Goal: Transaction & Acquisition: Purchase product/service

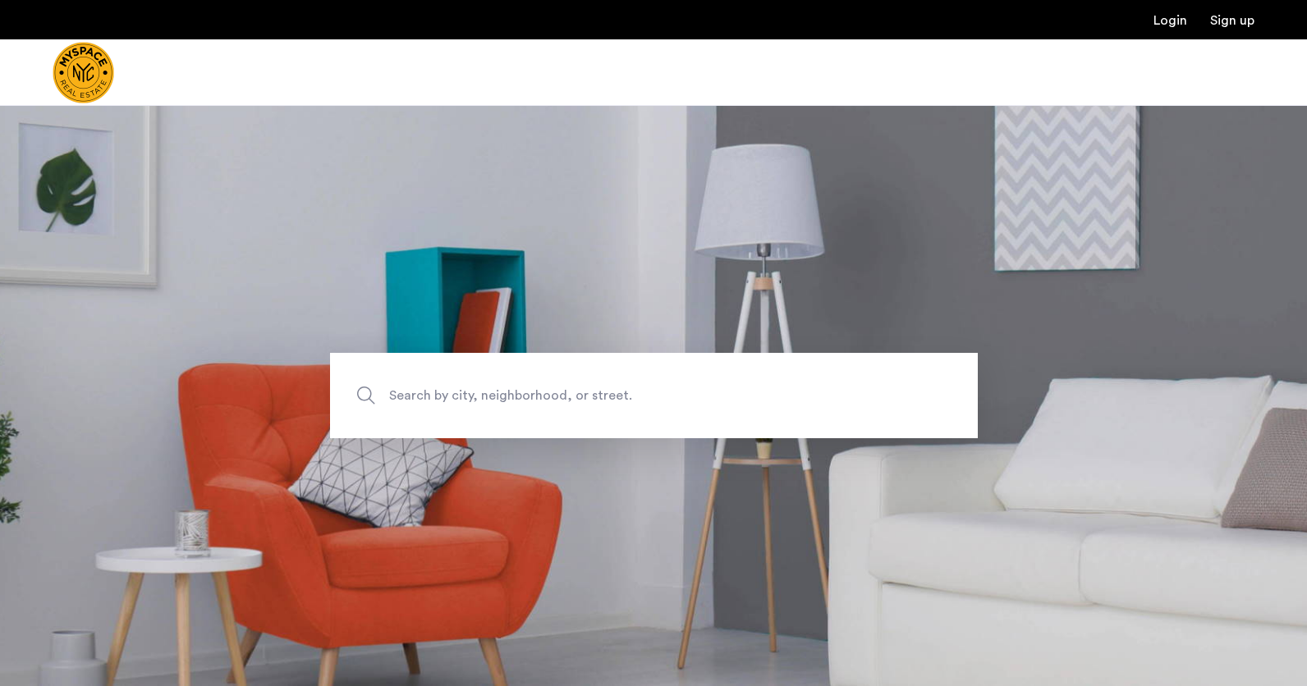
click at [232, 271] on section "Search by city, neighborhood, or street." at bounding box center [653, 395] width 1307 height 581
click at [99, 71] on img "Cazamio Logo" at bounding box center [84, 73] width 62 height 62
click at [96, 74] on img "Cazamio Logo" at bounding box center [84, 73] width 62 height 62
click at [456, 424] on input "Search by city, neighborhood, or street." at bounding box center [654, 395] width 648 height 85
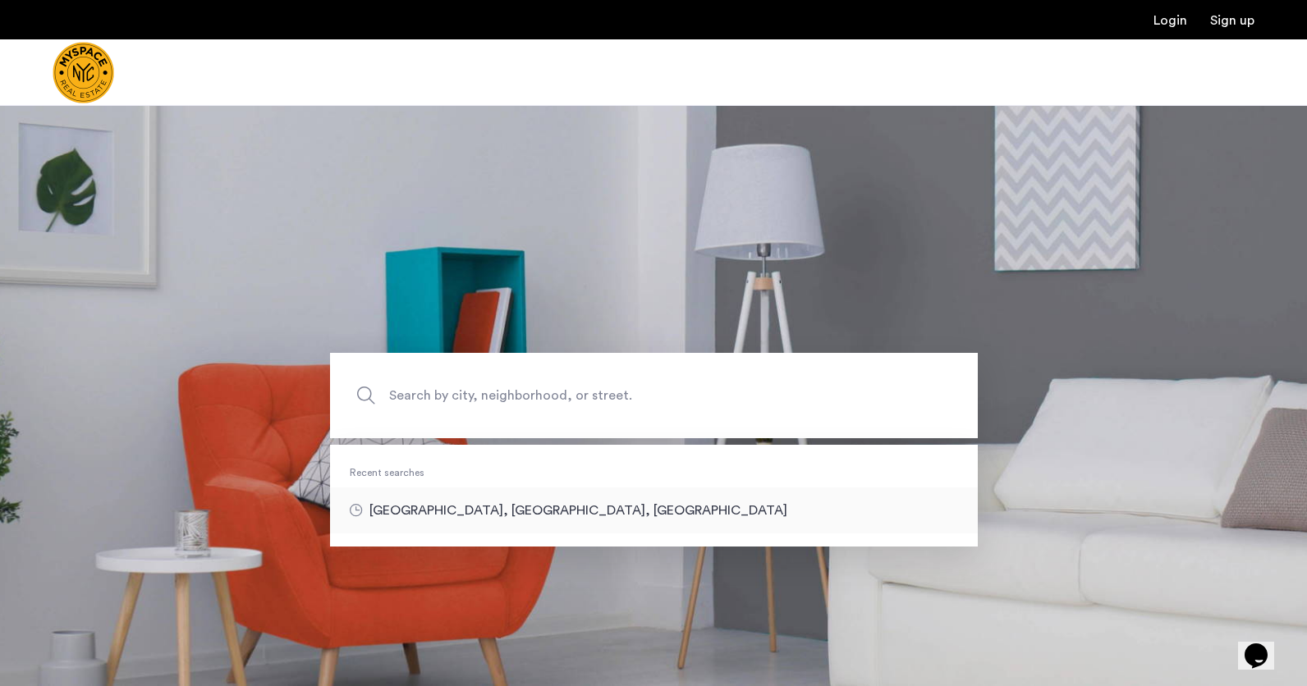
type input "**********"
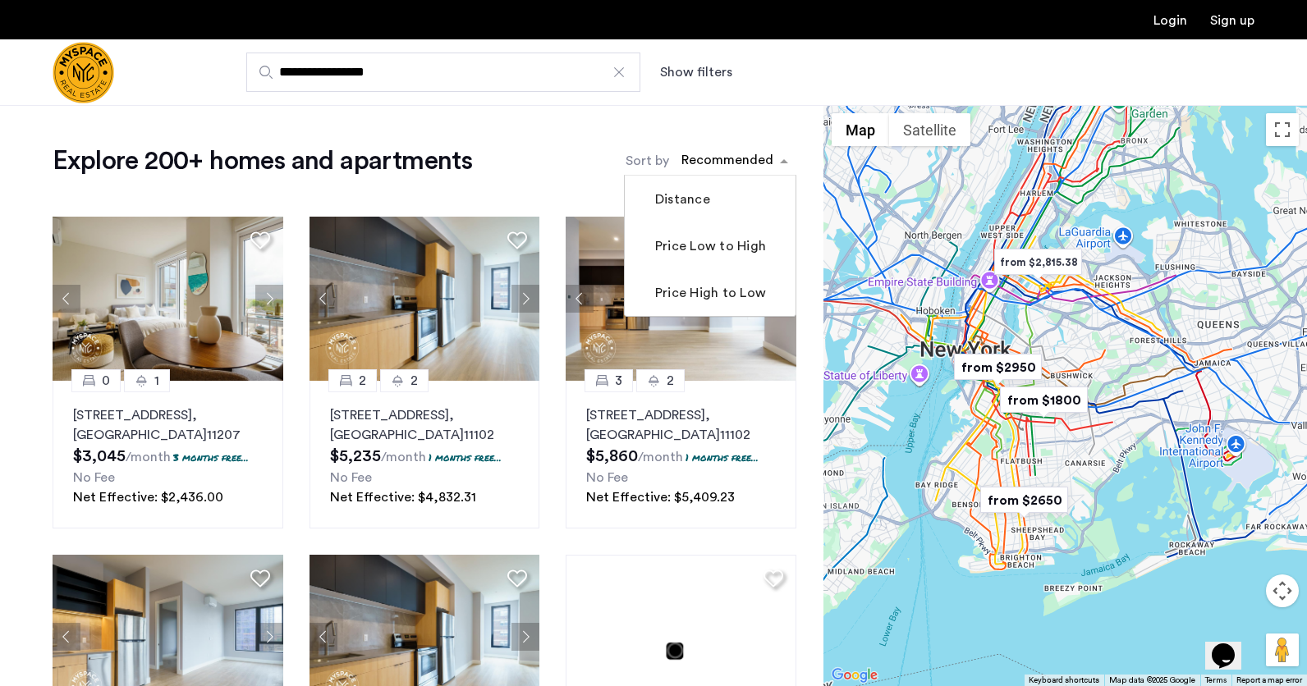
click at [745, 154] on div "sort-apartment" at bounding box center [727, 163] width 97 height 22
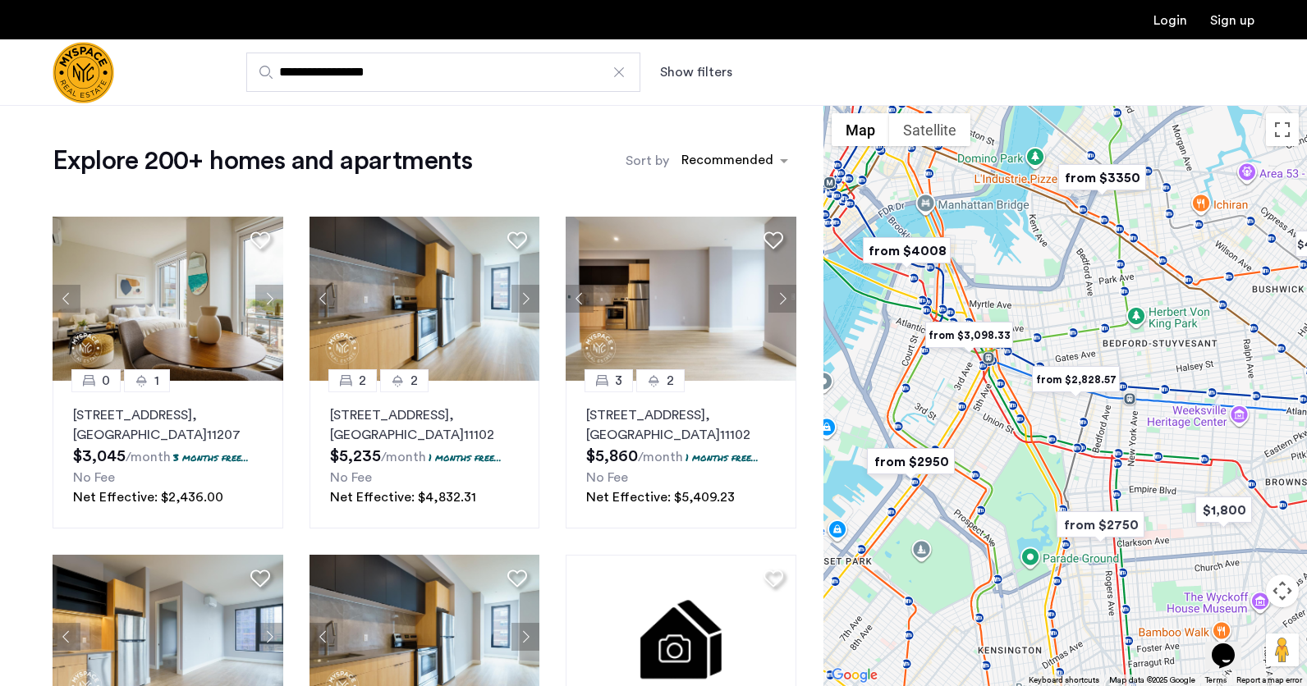
click at [695, 75] on button "Show filters" at bounding box center [696, 72] width 72 height 20
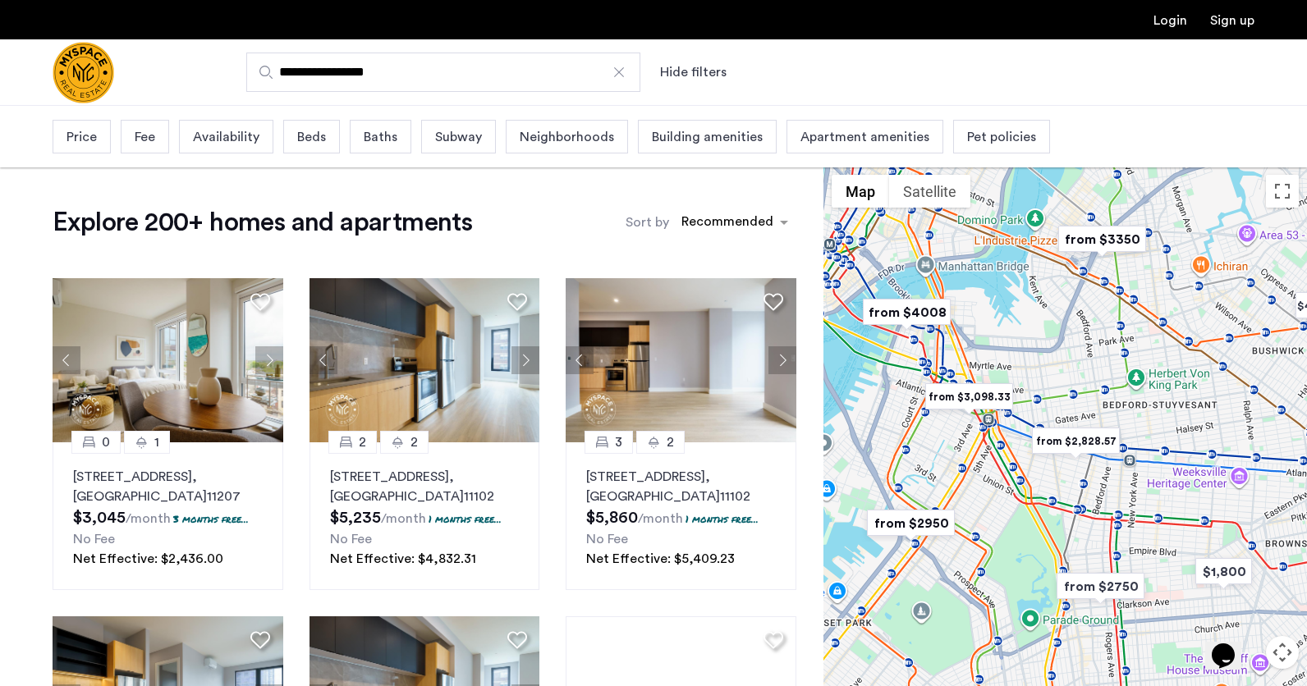
click at [258, 138] on div "Availability" at bounding box center [226, 137] width 94 height 34
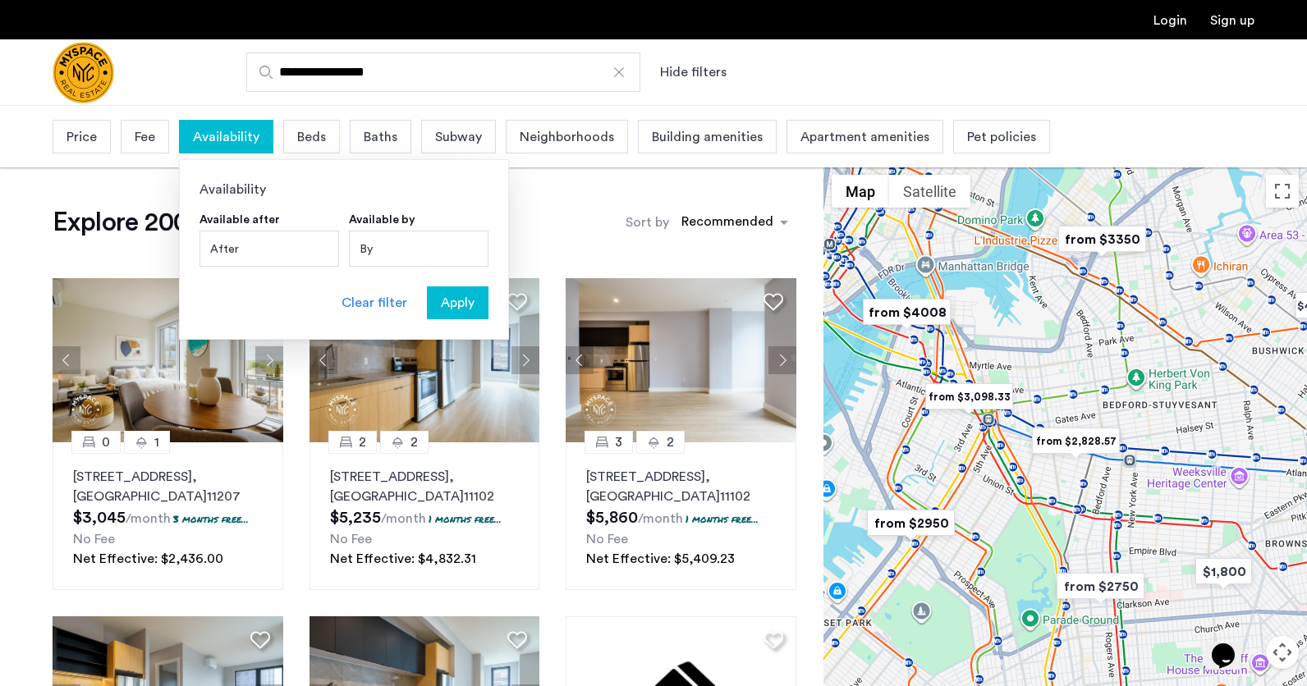
click at [306, 134] on span "Beds" at bounding box center [311, 137] width 29 height 20
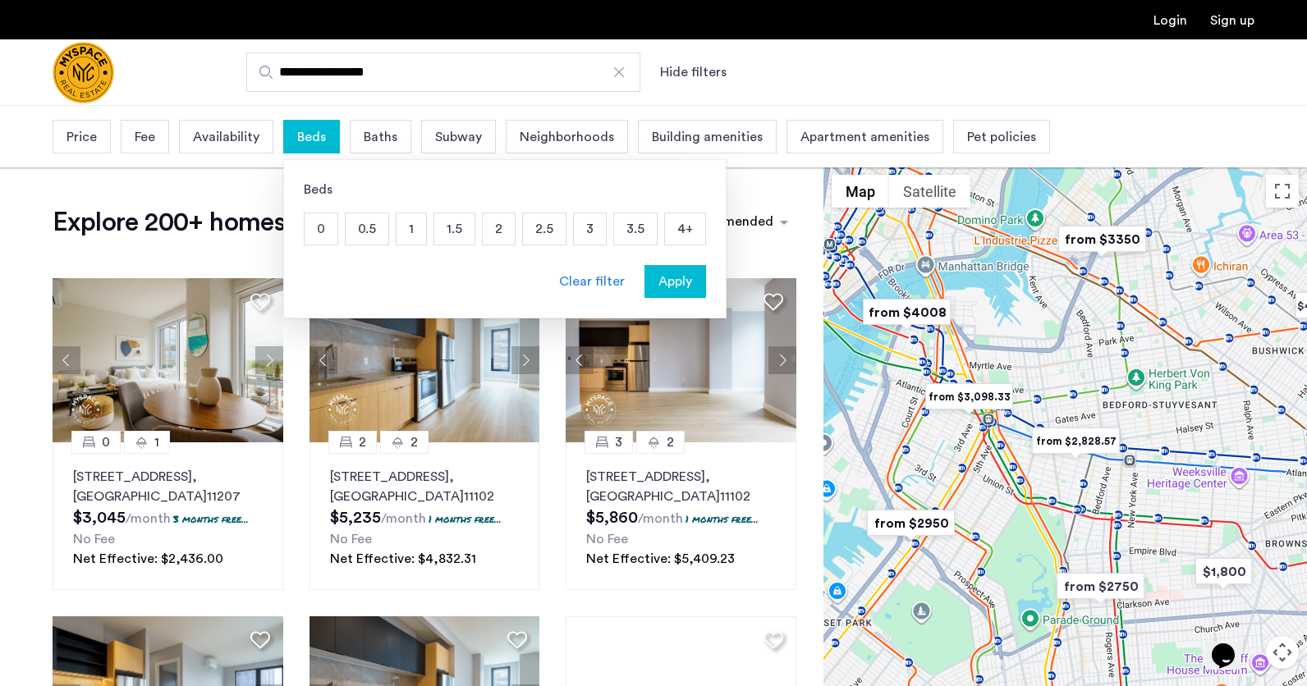
click at [502, 226] on p "2" at bounding box center [499, 228] width 32 height 31
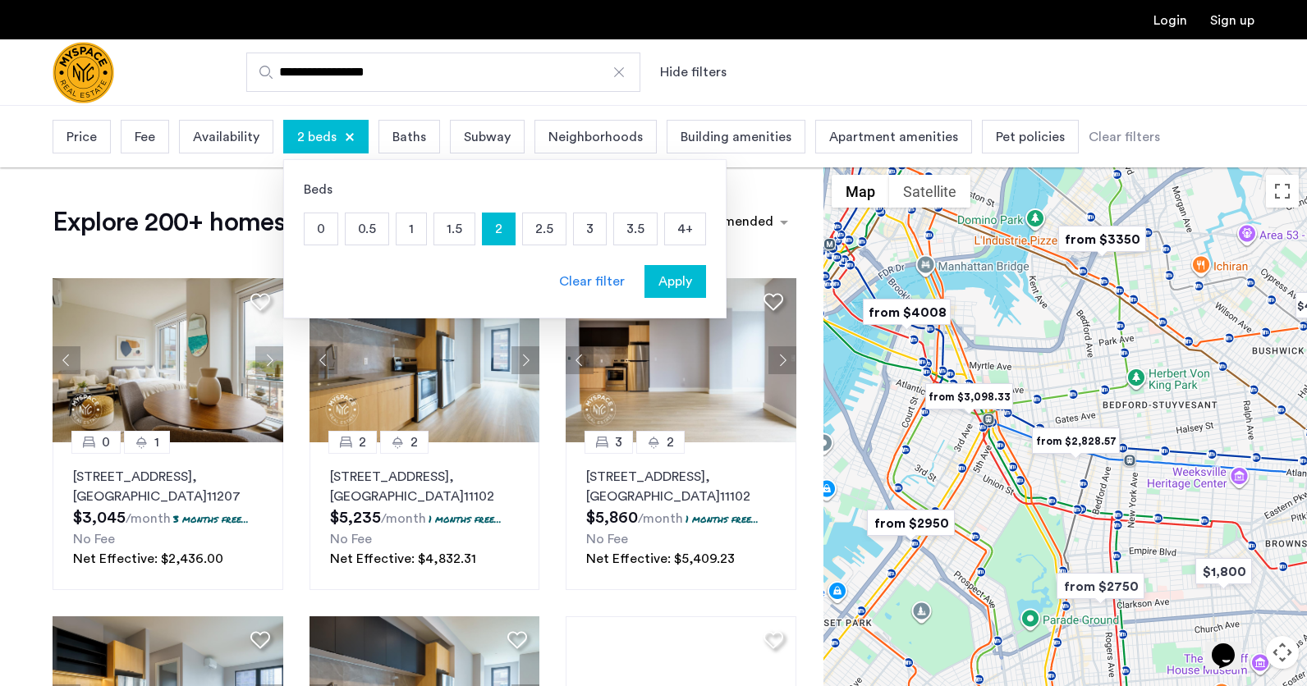
click at [219, 164] on div "Price Fee Availability 2 beds Beds 0 0.5 1 1.5 2 2.5 3 3.5 4+ Clear filter Appl…" at bounding box center [653, 137] width 1307 height 62
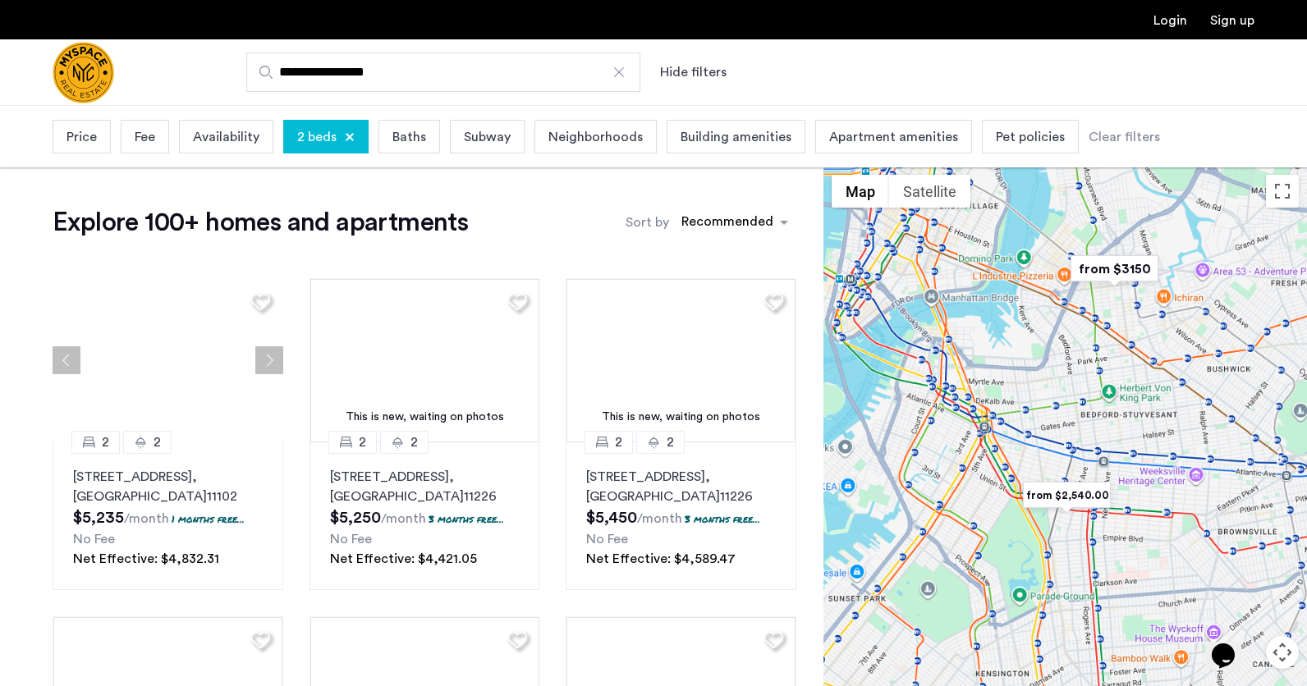
click at [82, 140] on span "Price" at bounding box center [81, 137] width 30 height 20
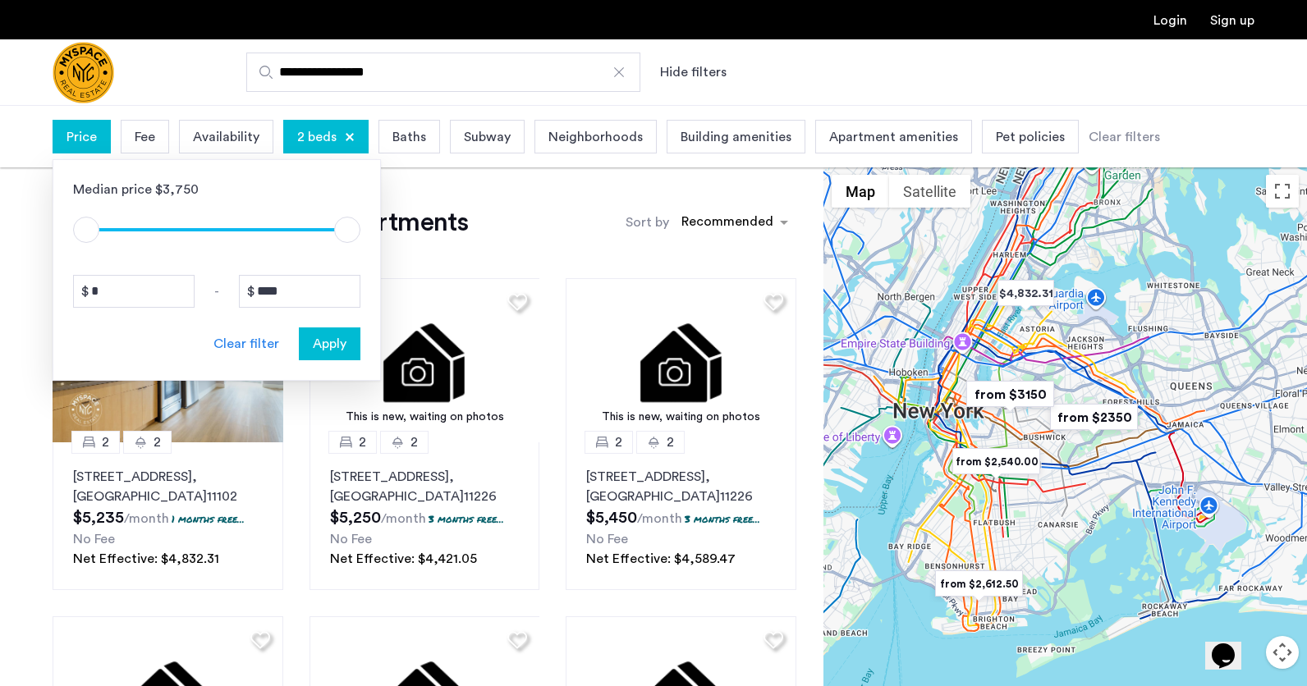
click at [300, 272] on div "Median price $3,750 $1 $8000 $1 $8000 * - **** Clear filter Apply" at bounding box center [217, 270] width 328 height 222
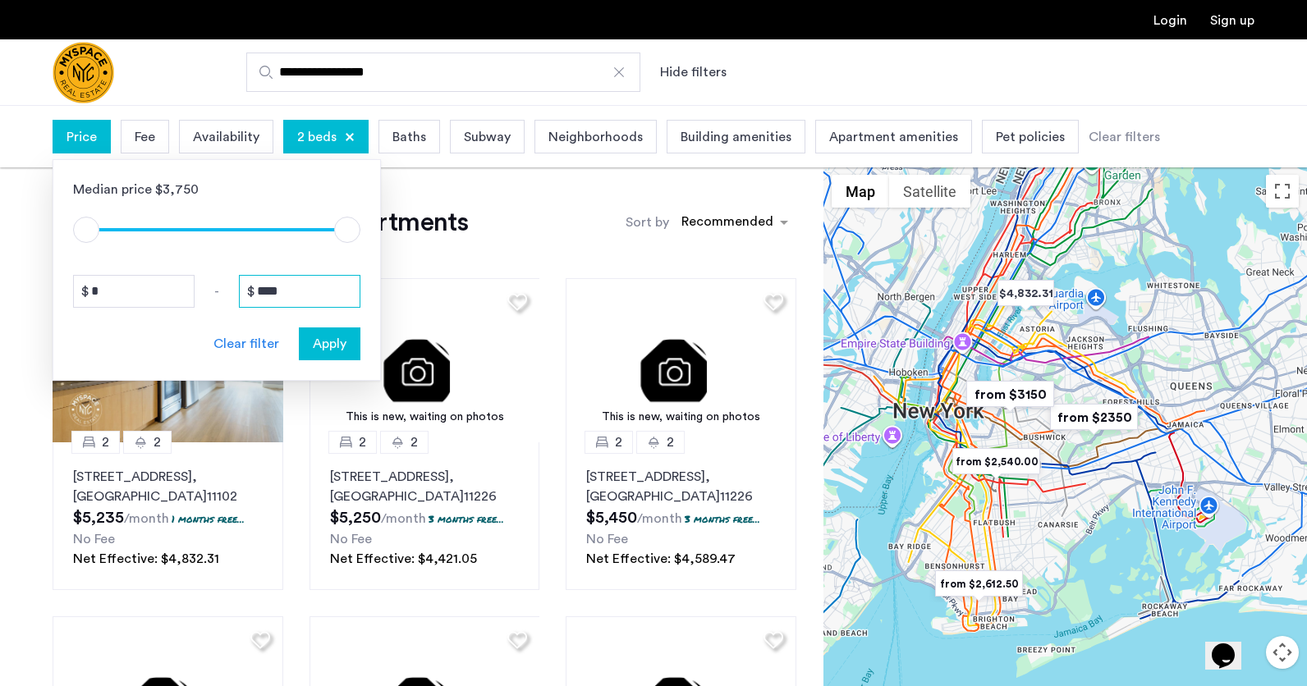
click at [300, 277] on input "****" at bounding box center [300, 291] width 122 height 33
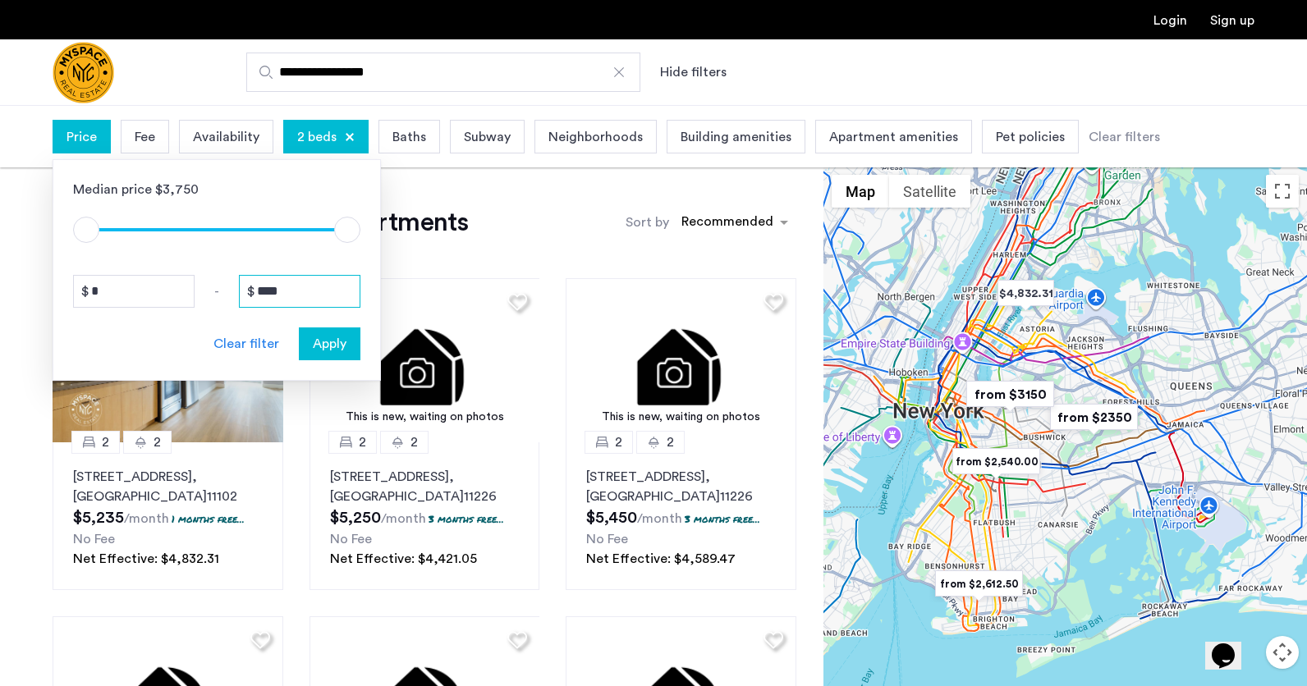
click at [300, 277] on input "****" at bounding box center [300, 291] width 122 height 33
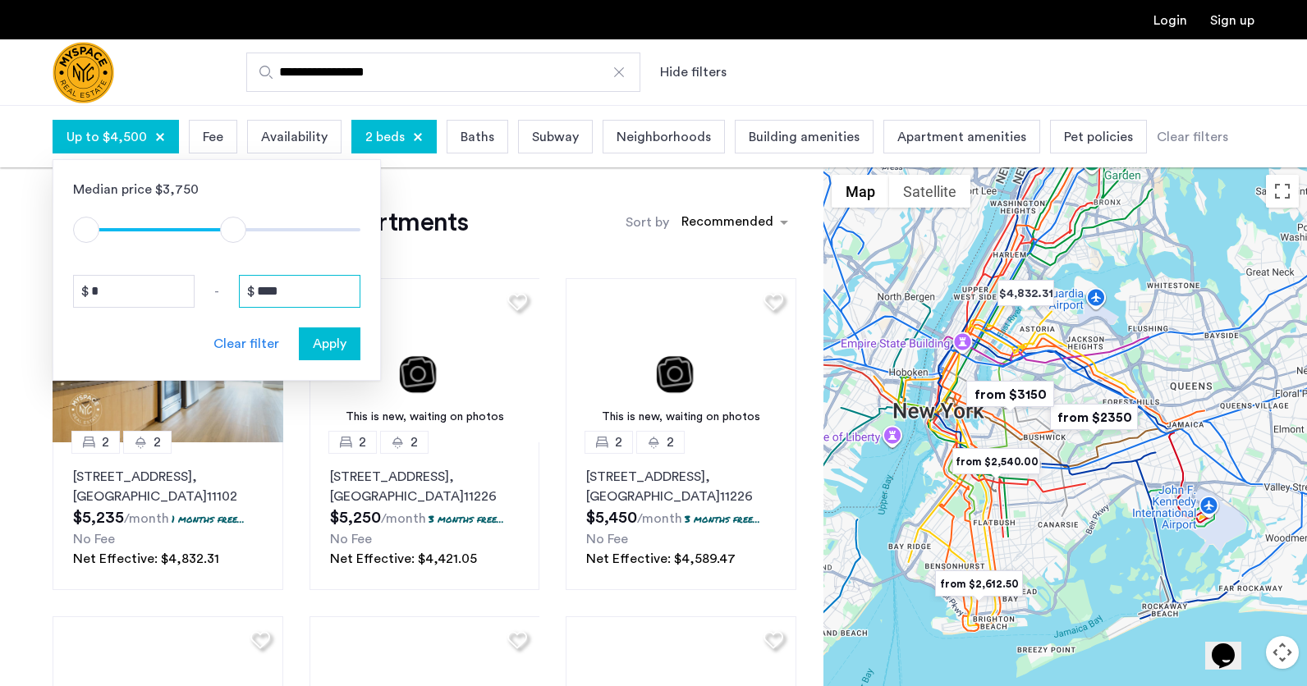
type input "****"
click at [342, 351] on span "Apply" at bounding box center [330, 344] width 34 height 20
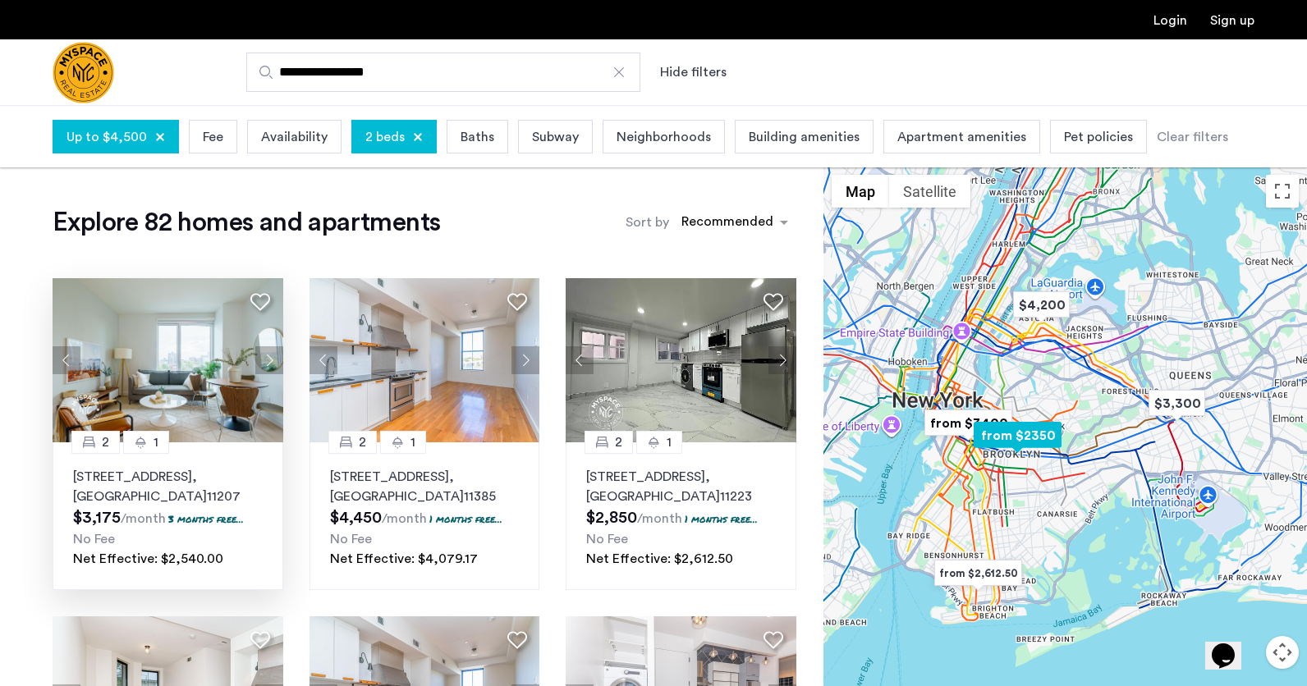
click at [267, 360] on button "Next apartment" at bounding box center [269, 360] width 28 height 28
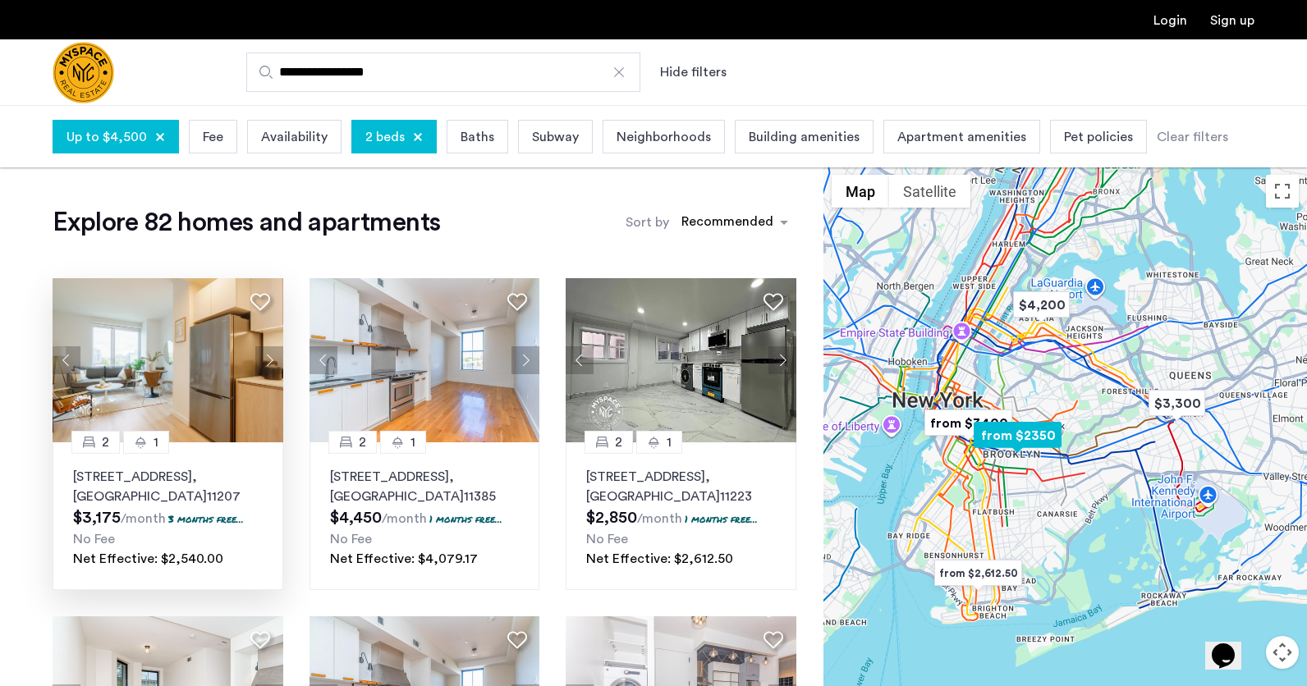
click at [267, 360] on button "Next apartment" at bounding box center [269, 360] width 28 height 28
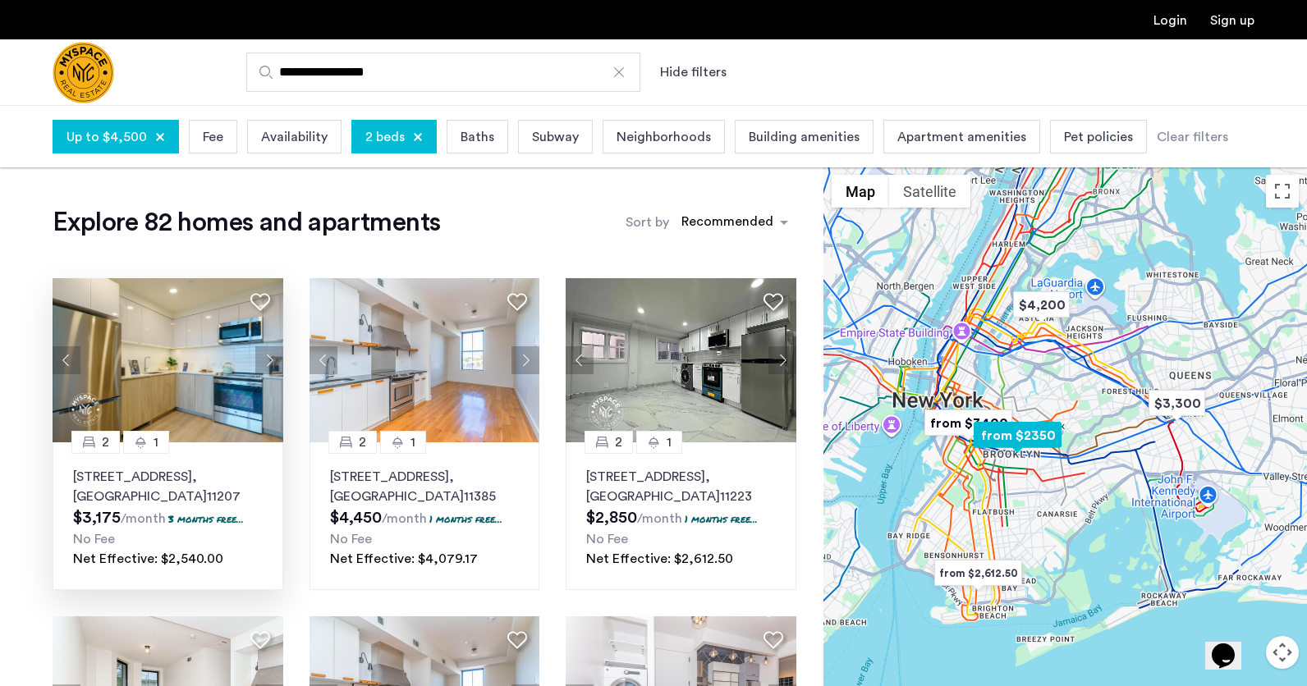
click at [267, 360] on button "Next apartment" at bounding box center [269, 360] width 28 height 28
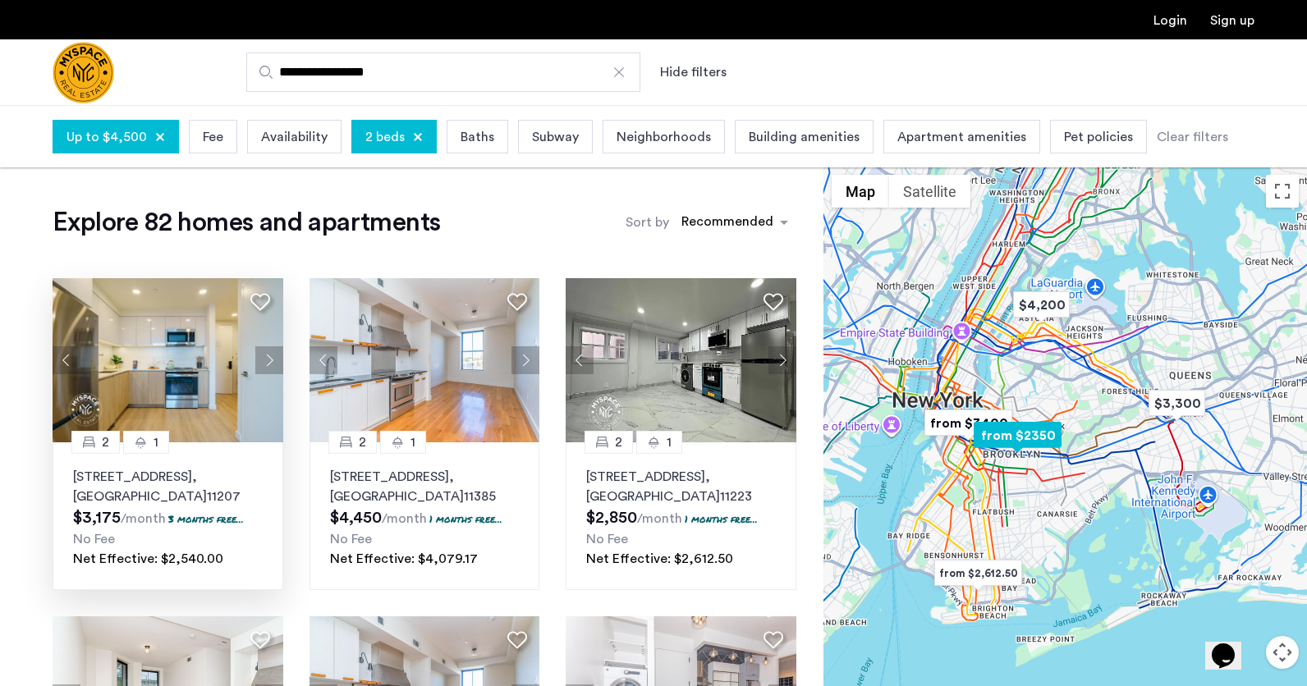
click at [167, 360] on img at bounding box center [168, 360] width 231 height 164
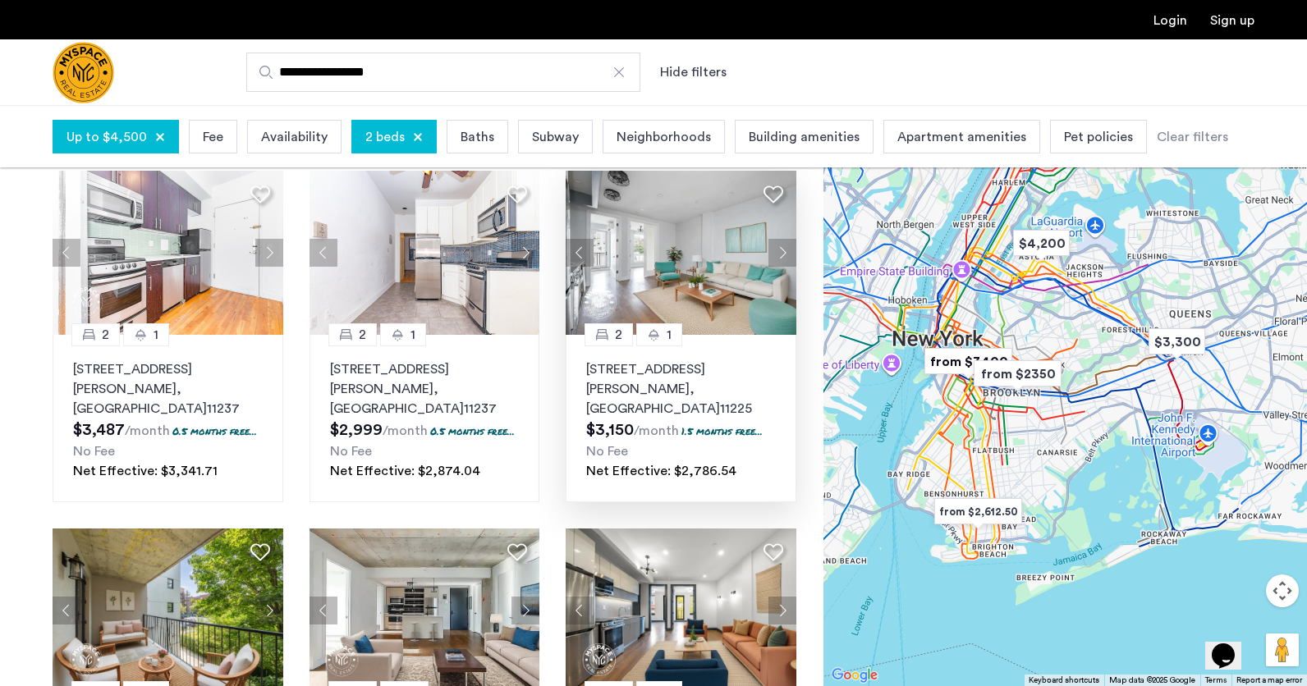
scroll to position [803, 0]
click at [664, 252] on img at bounding box center [681, 254] width 231 height 164
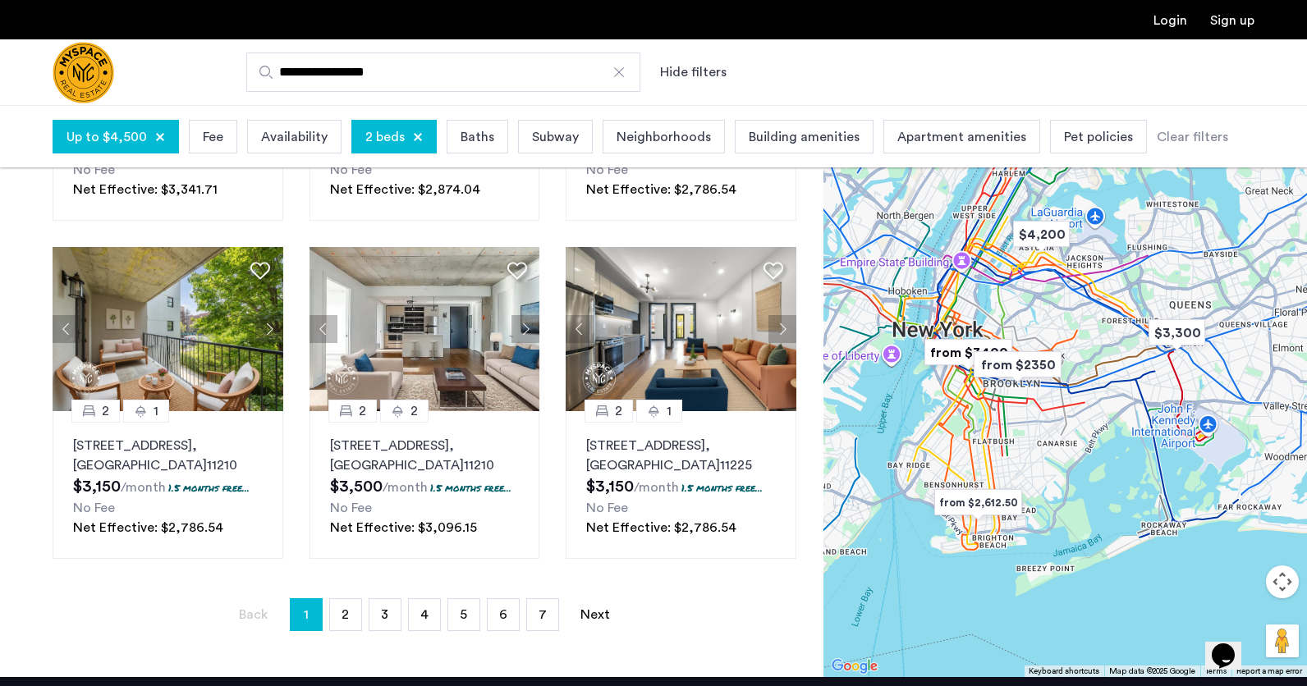
scroll to position [1087, 0]
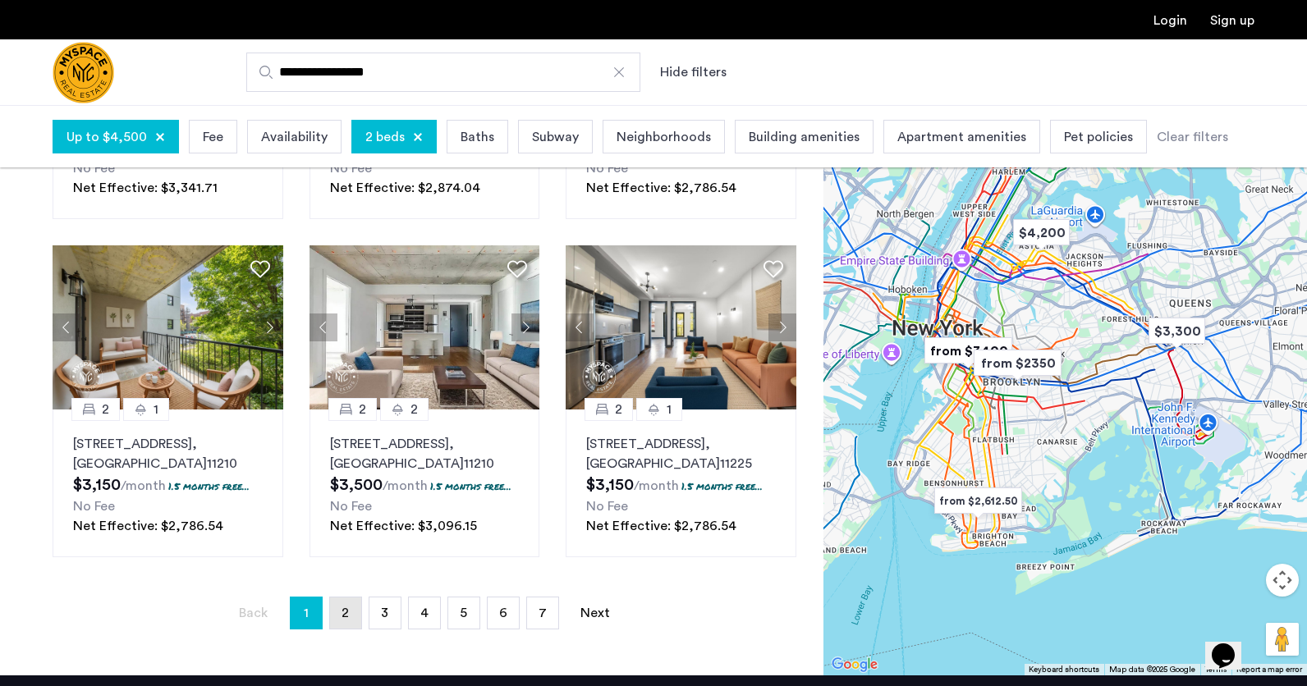
click at [352, 598] on link "page 2" at bounding box center [345, 613] width 31 height 31
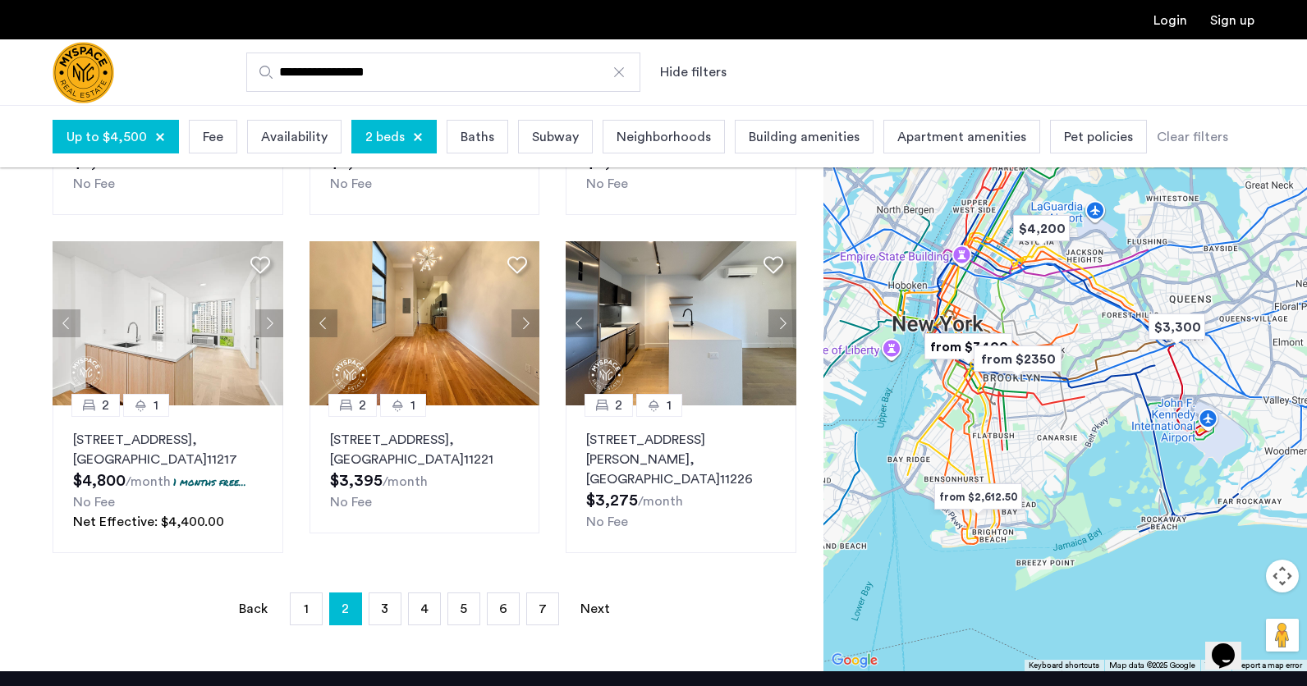
scroll to position [1049, 0]
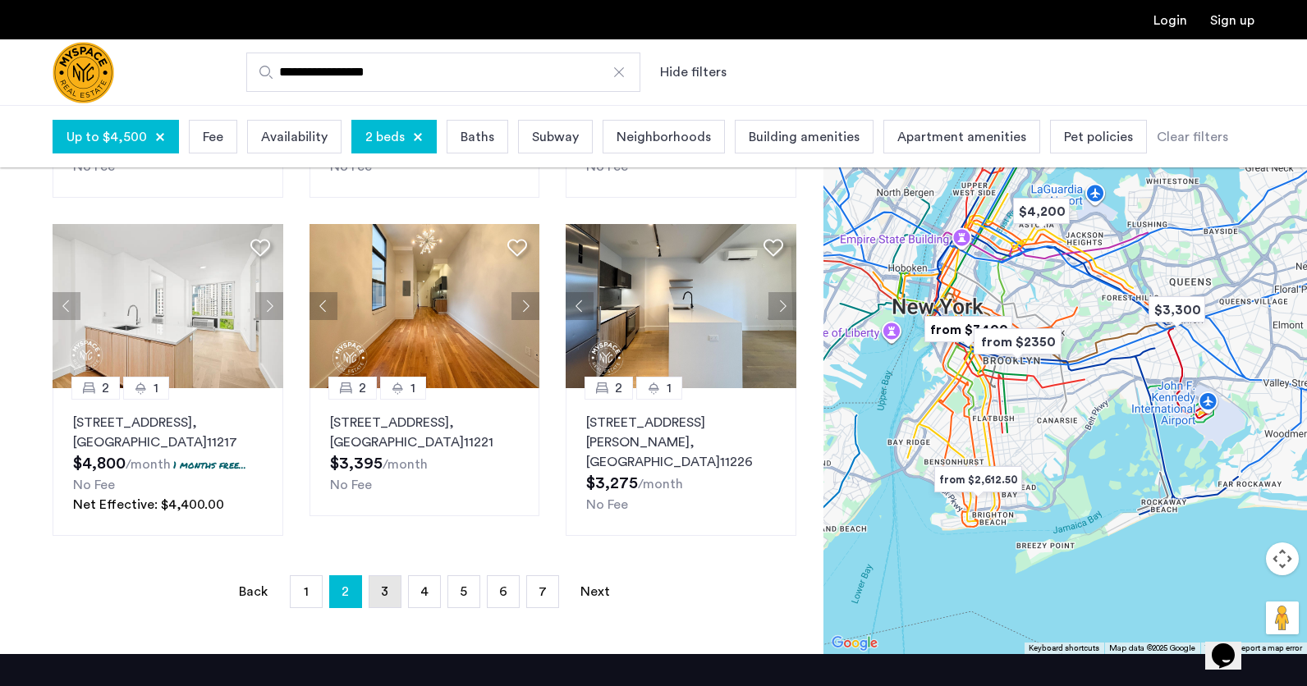
click at [380, 608] on link "page 3" at bounding box center [384, 591] width 31 height 31
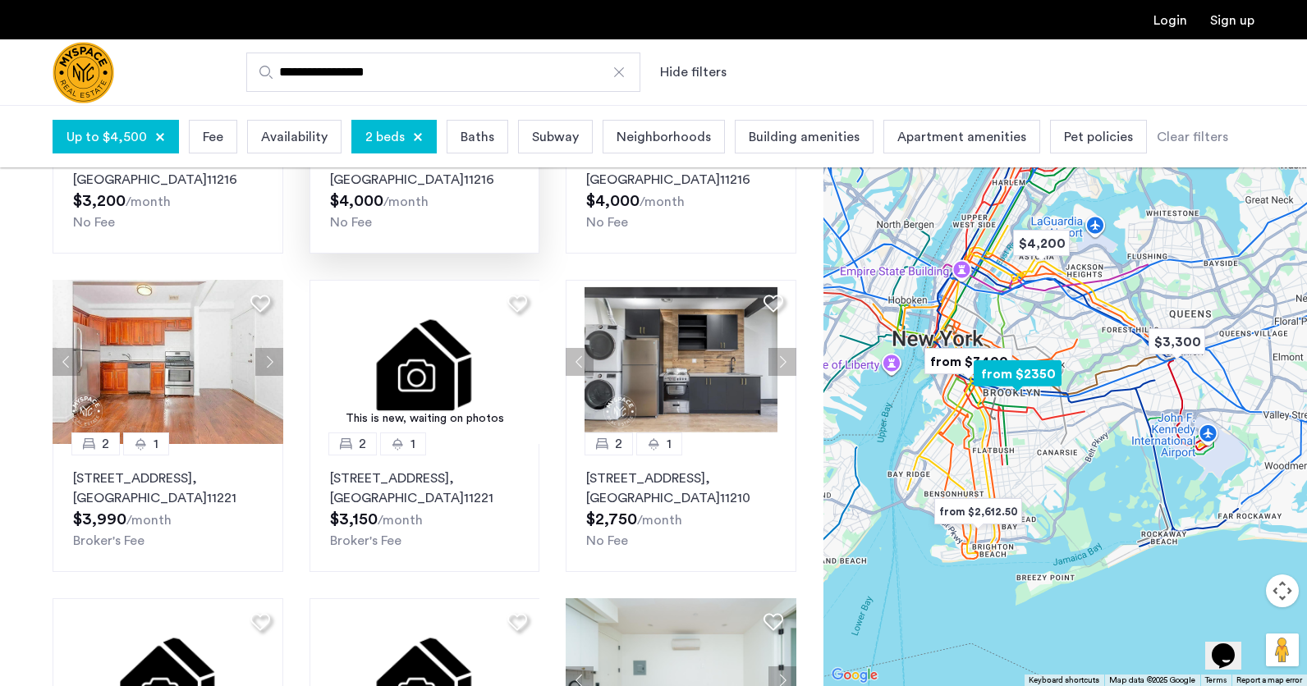
scroll to position [315, 0]
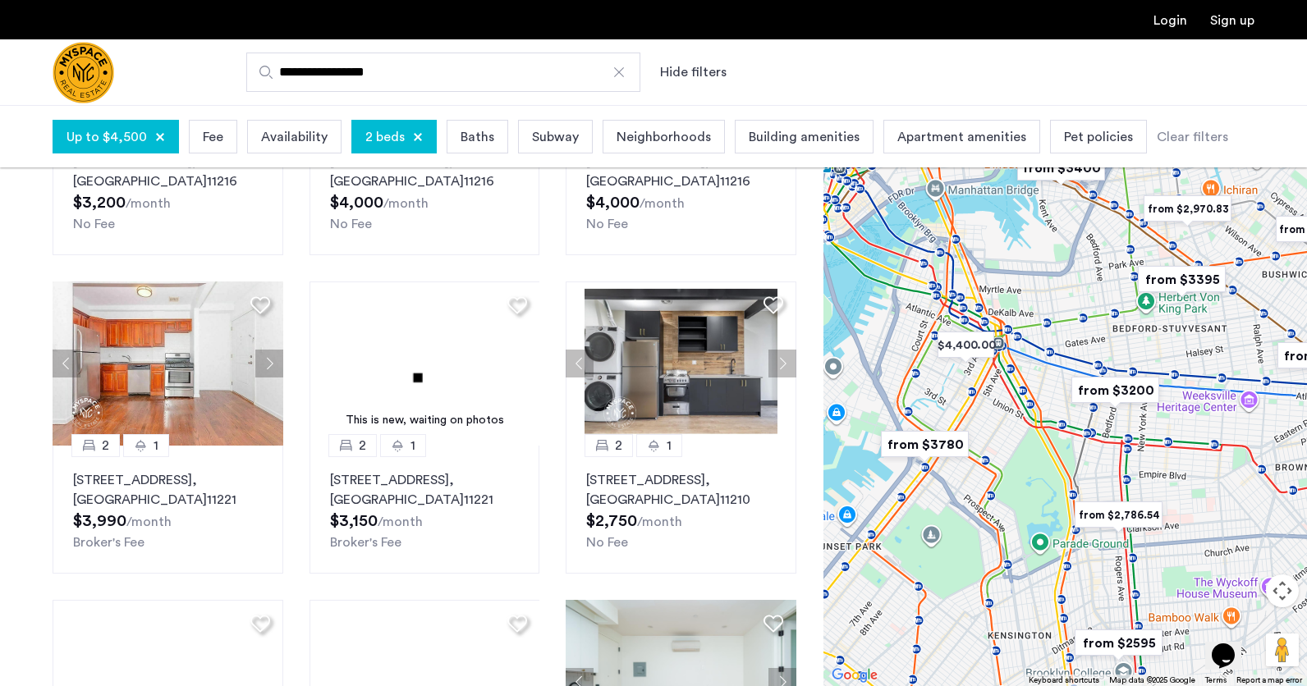
drag, startPoint x: 953, startPoint y: 397, endPoint x: 1094, endPoint y: 445, distance: 148.5
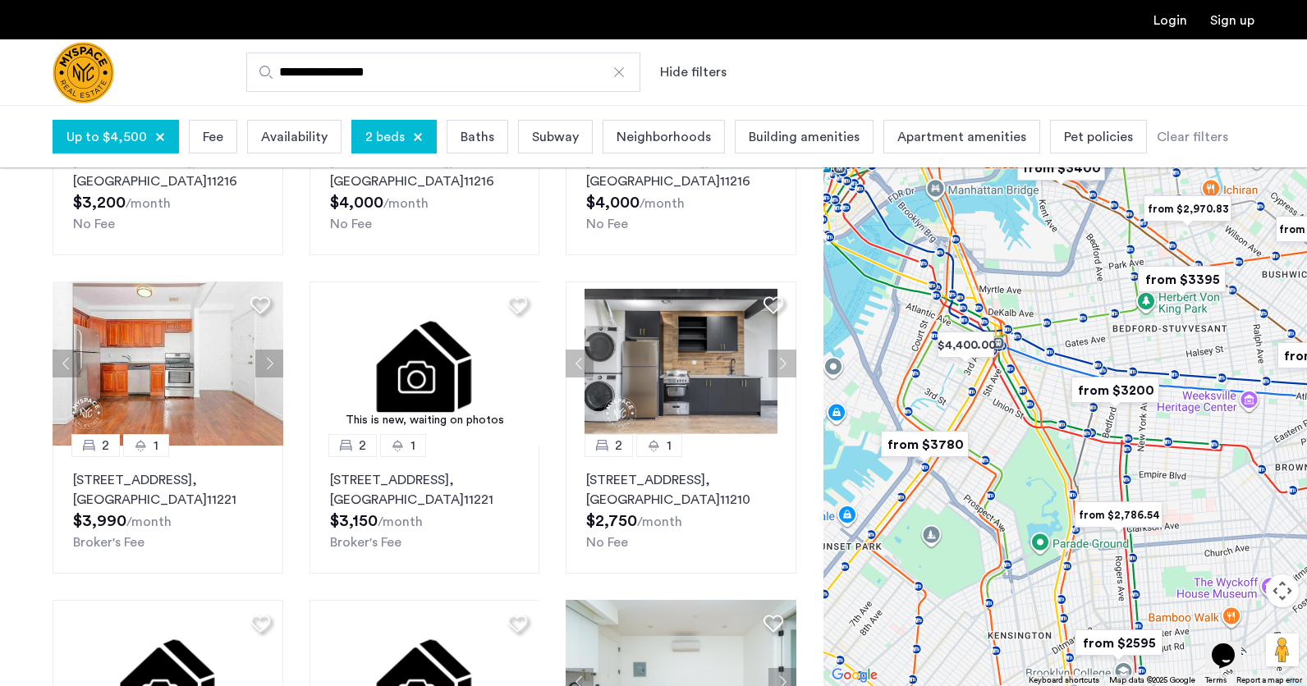
click at [1095, 445] on div at bounding box center [1065, 395] width 484 height 581
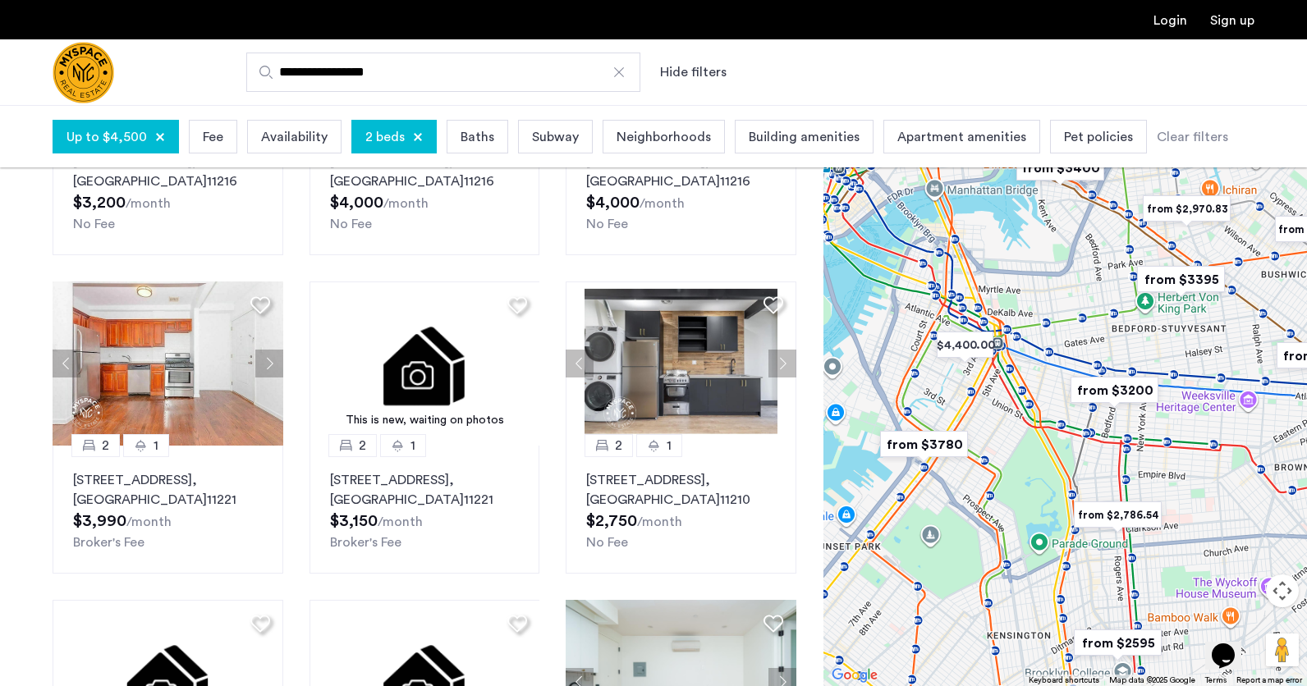
click at [952, 447] on img "from $3780" at bounding box center [923, 444] width 101 height 37
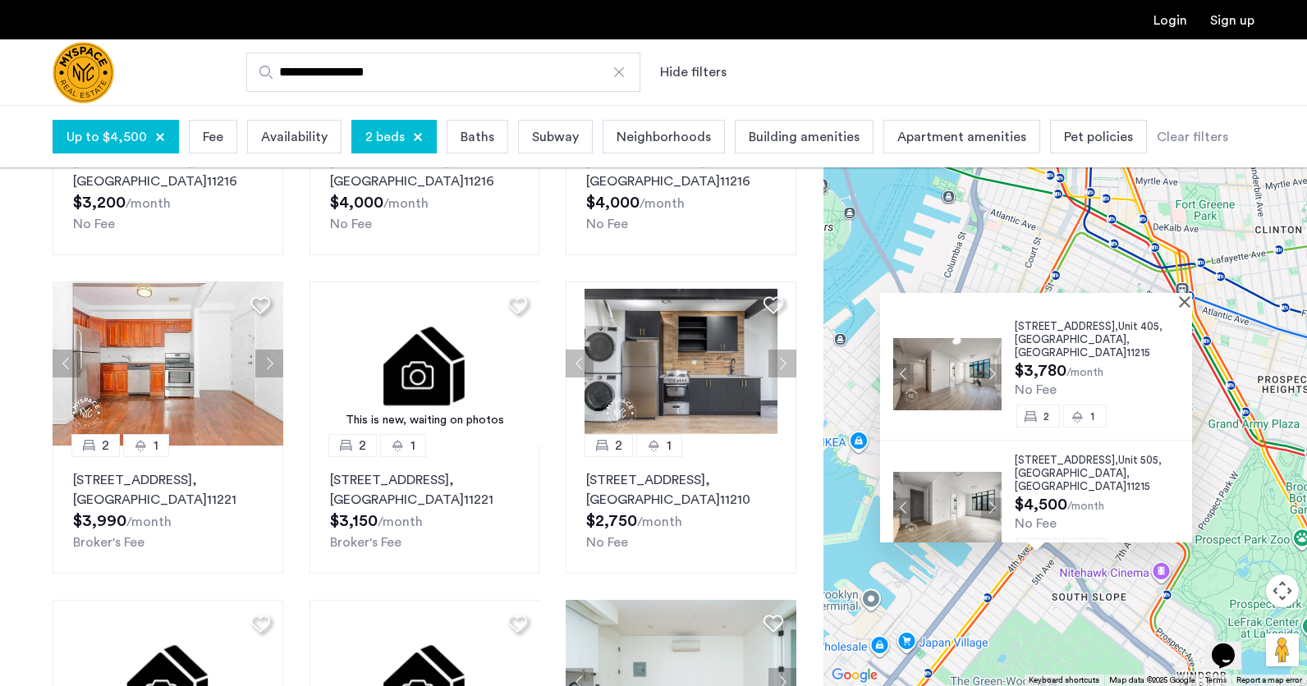
click at [1190, 295] on div at bounding box center [1036, 300] width 312 height 14
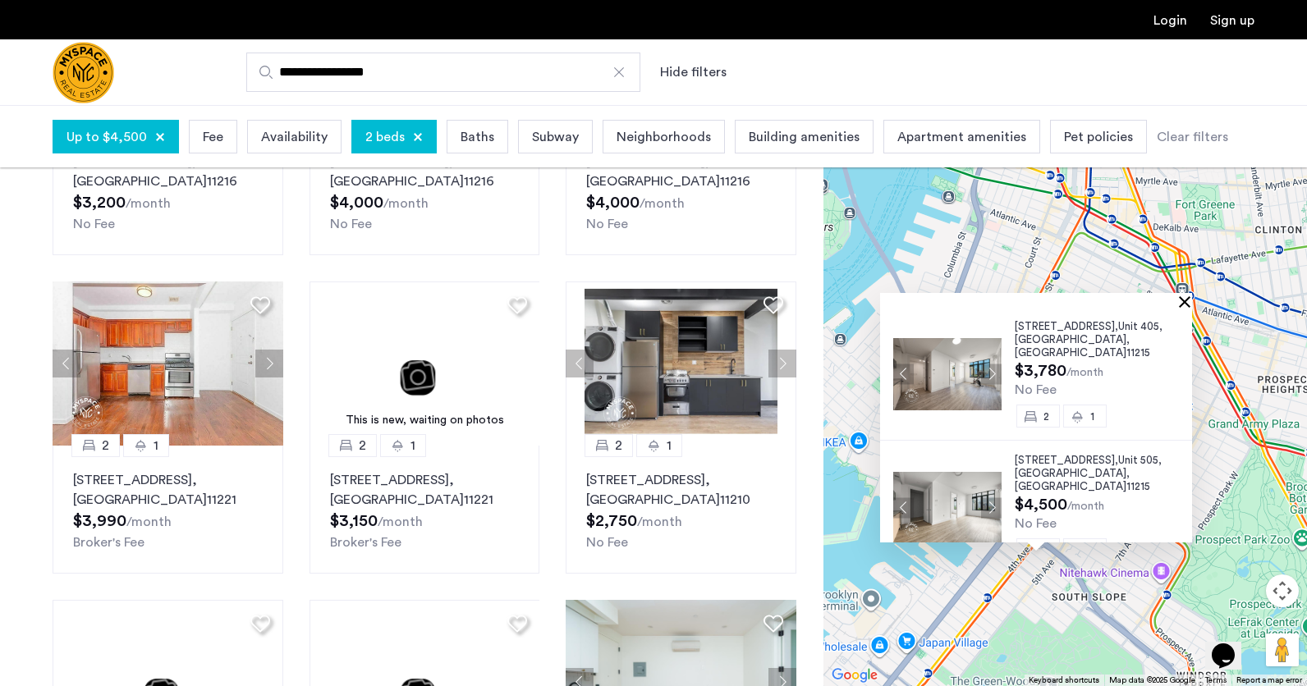
click at [1190, 299] on button "Close" at bounding box center [1187, 301] width 11 height 11
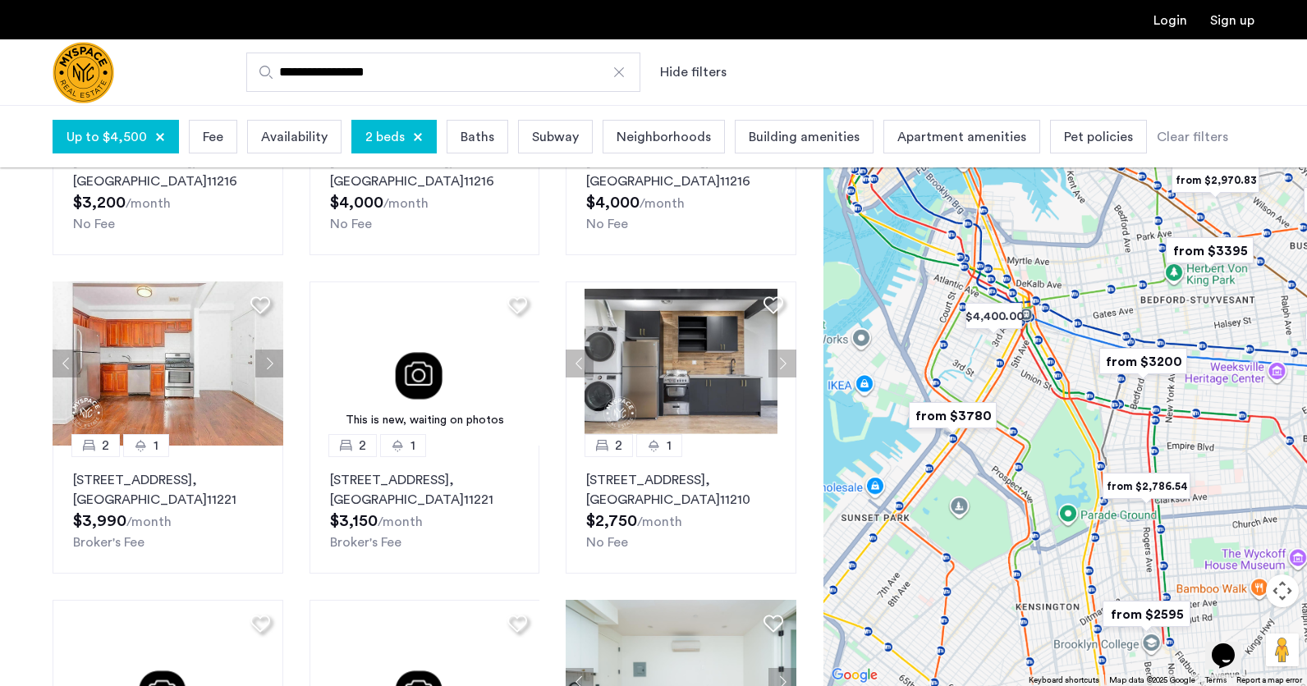
drag, startPoint x: 1120, startPoint y: 352, endPoint x: 1002, endPoint y: 351, distance: 117.4
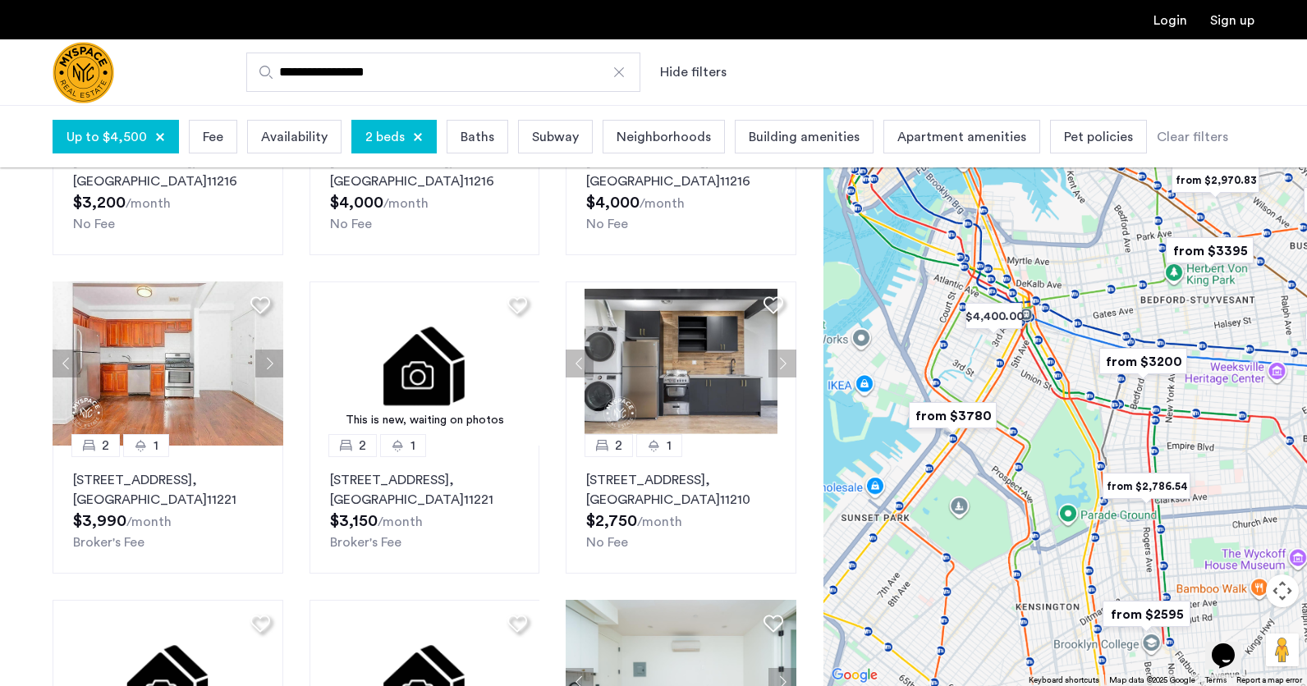
click at [1002, 351] on div at bounding box center [1065, 395] width 484 height 581
click at [1129, 360] on img "from $3200" at bounding box center [1142, 360] width 101 height 37
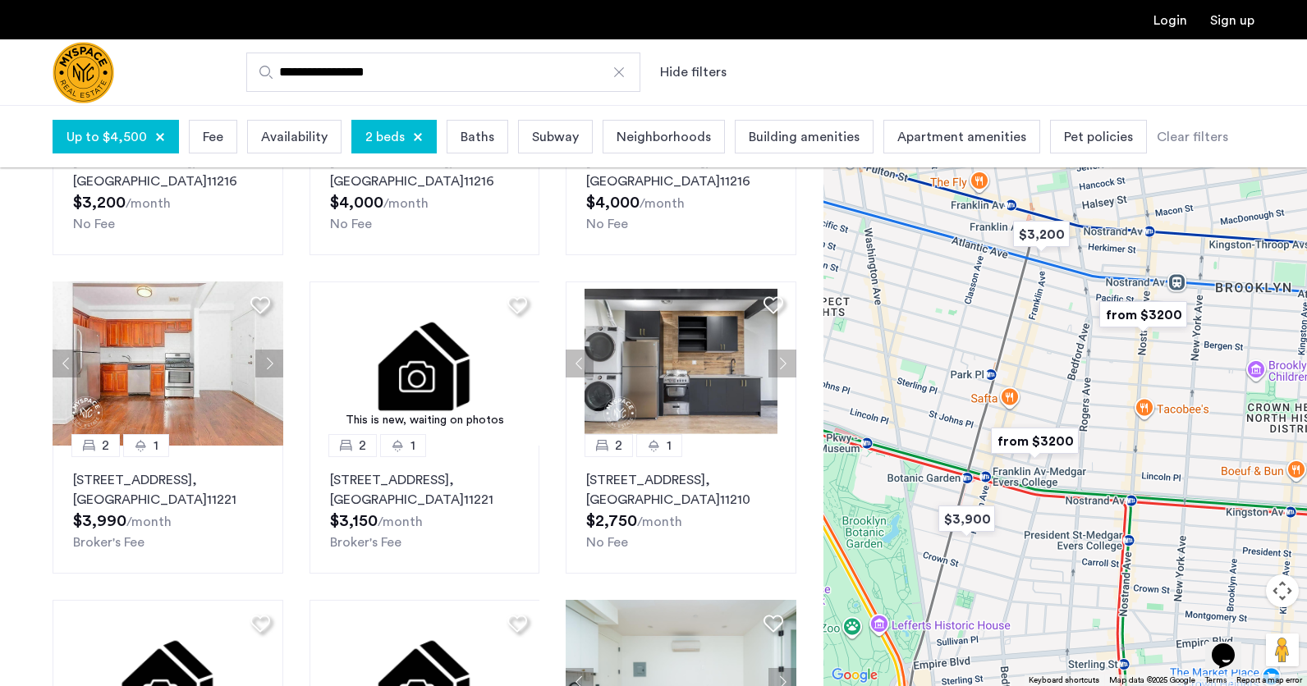
click at [1047, 442] on img "from $3200" at bounding box center [1034, 441] width 101 height 37
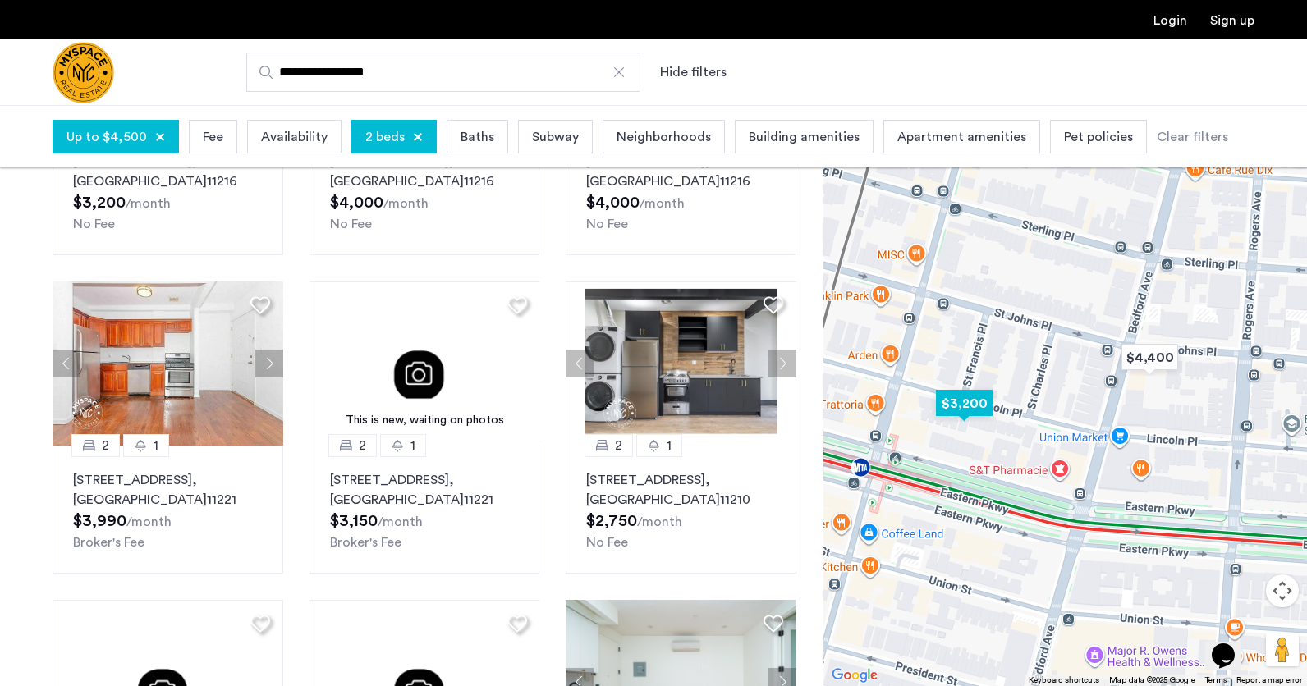
click at [961, 401] on img "$3,200" at bounding box center [964, 403] width 70 height 37
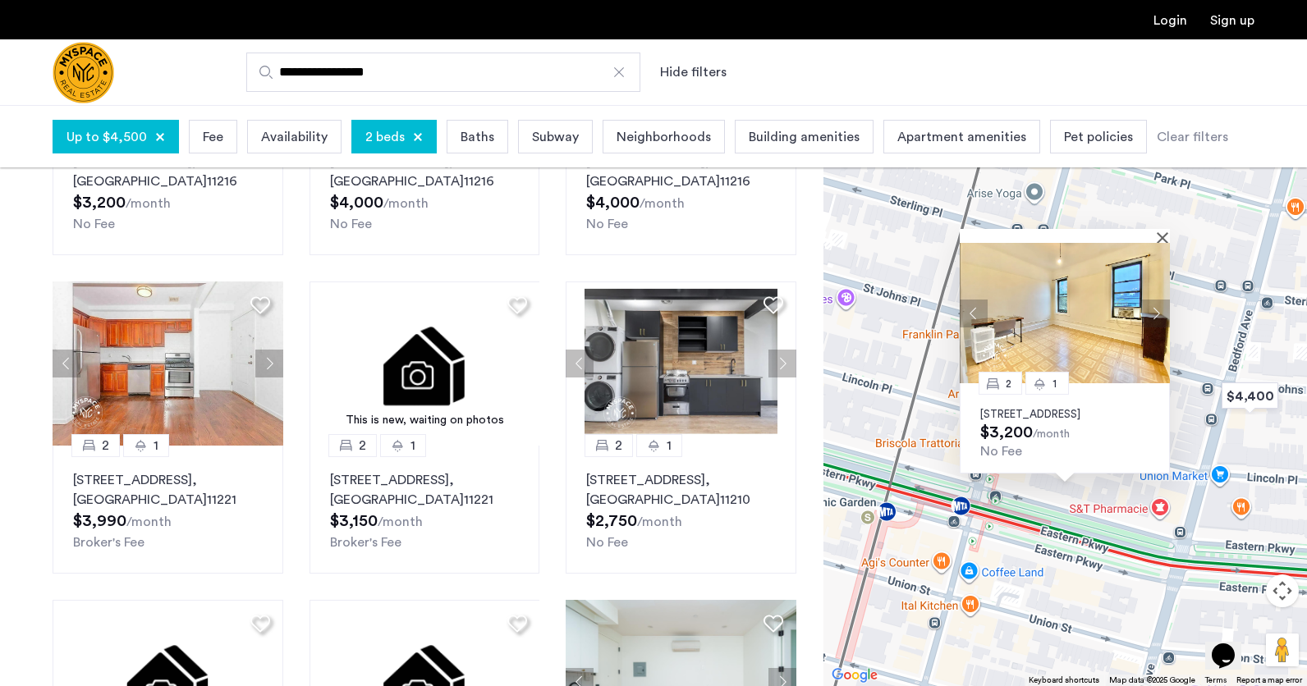
click at [1045, 576] on div "2 1 600 Lincoln Pl, Unit 3D, Brooklyn, NY 11216 $3,200 /month No Fee" at bounding box center [1065, 395] width 484 height 581
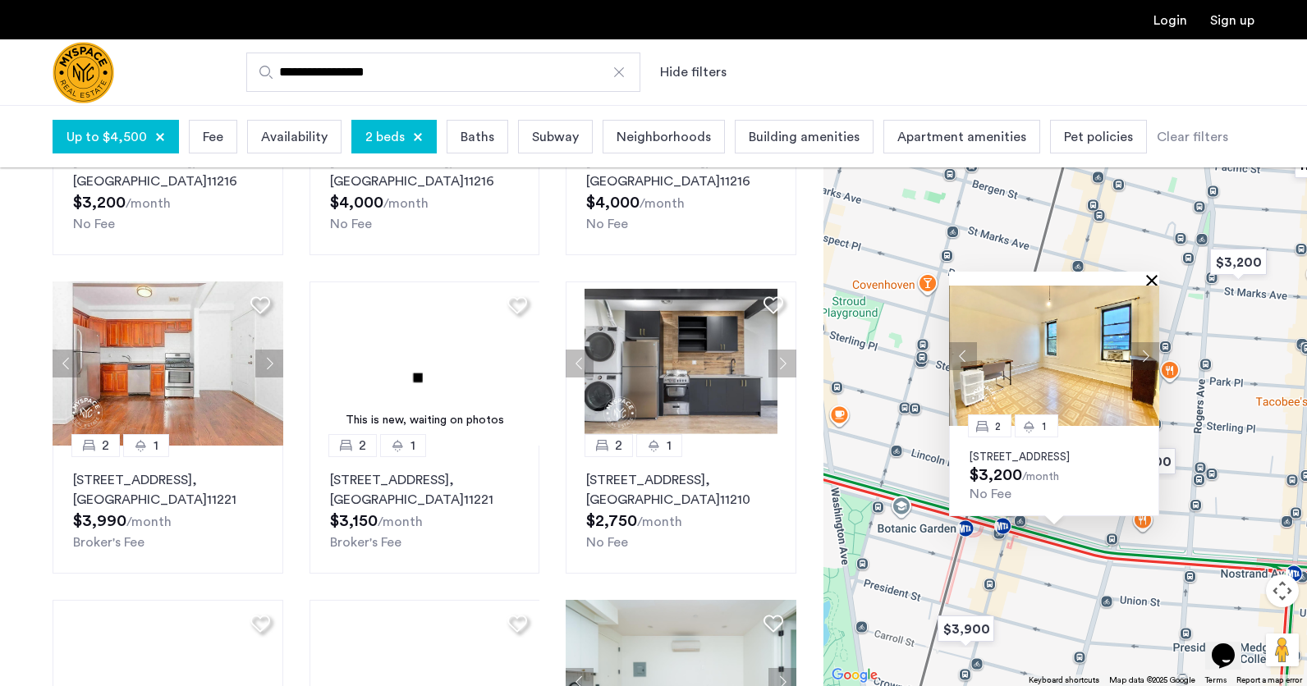
click at [1151, 274] on button "Close" at bounding box center [1154, 279] width 11 height 11
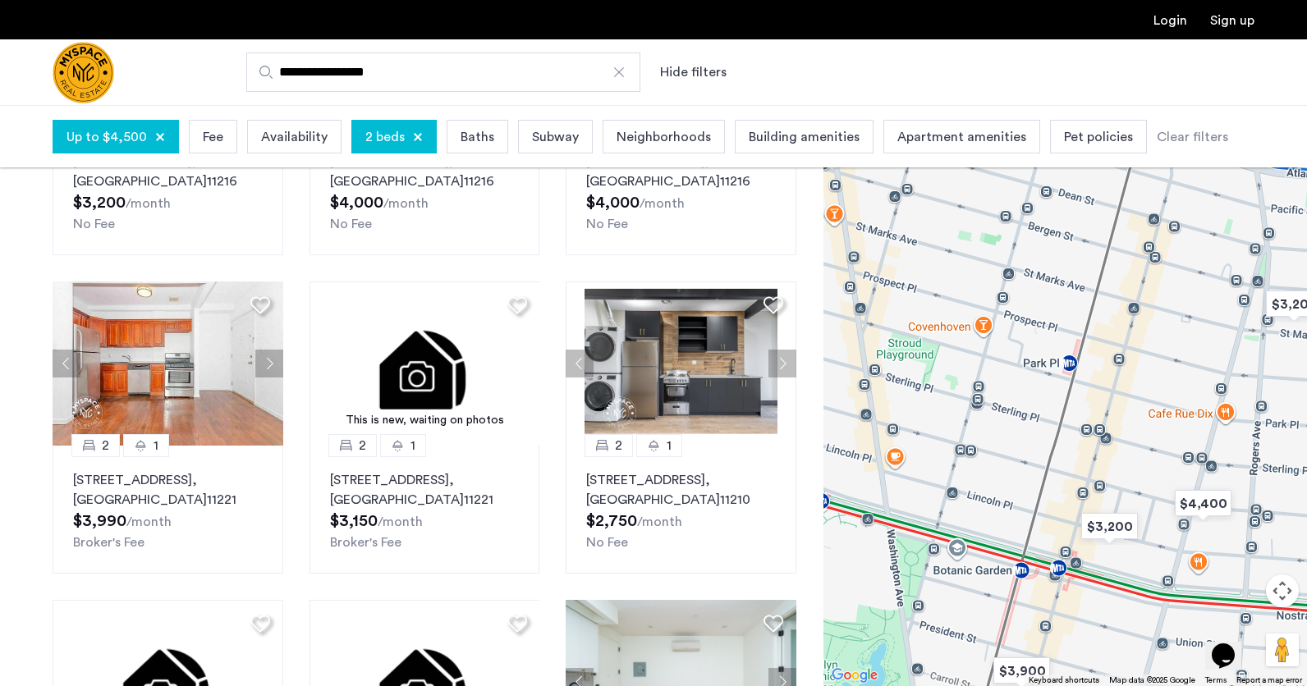
drag, startPoint x: 962, startPoint y: 349, endPoint x: 1024, endPoint y: 392, distance: 75.4
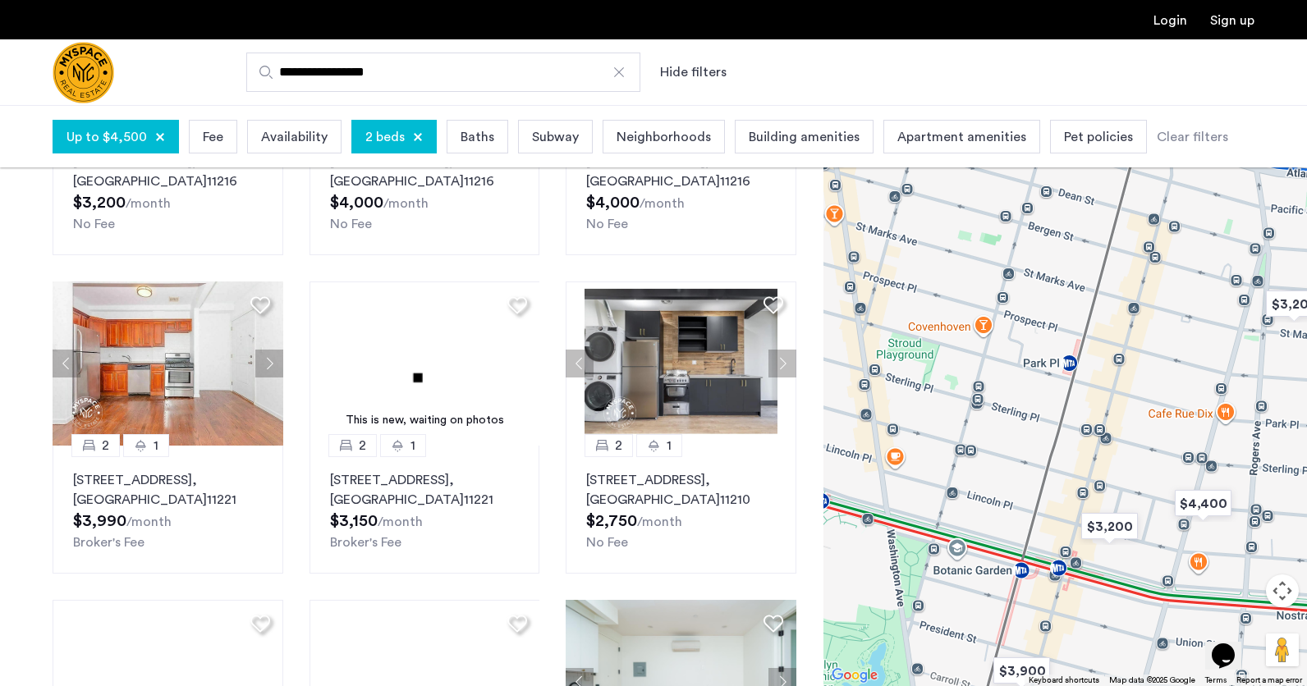
click at [1024, 392] on div at bounding box center [1065, 395] width 484 height 581
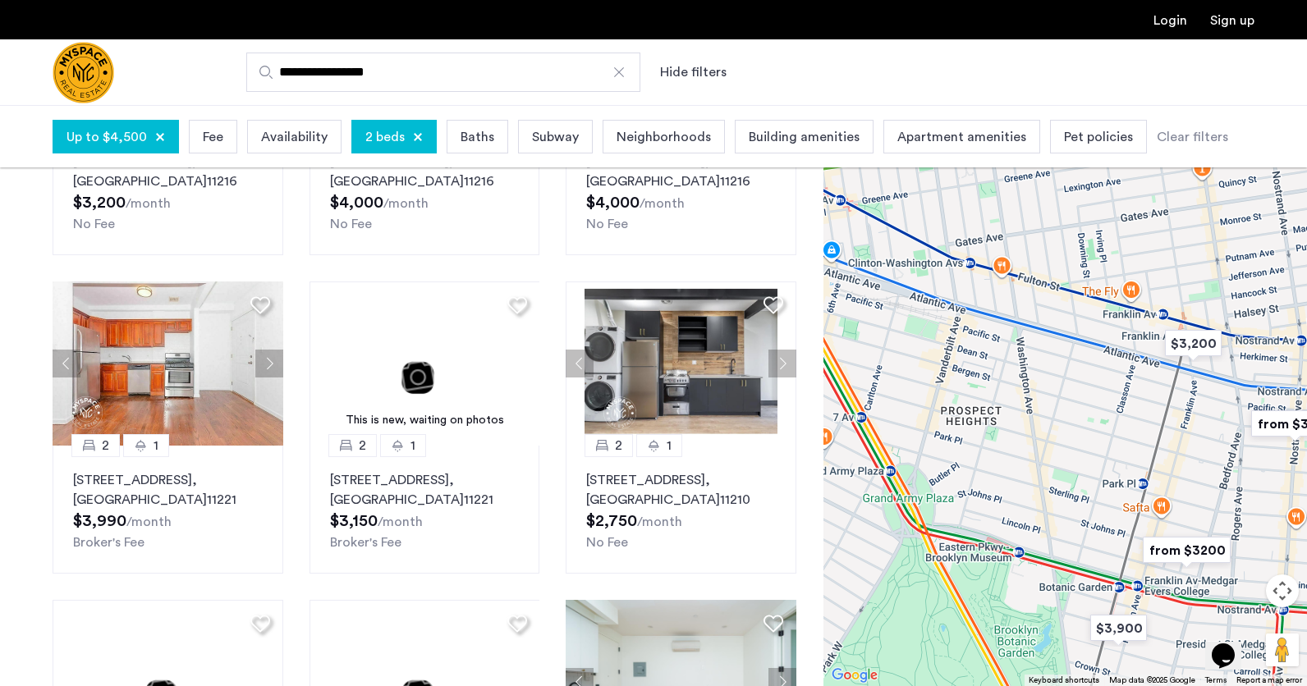
drag, startPoint x: 988, startPoint y: 380, endPoint x: 1087, endPoint y: 497, distance: 153.3
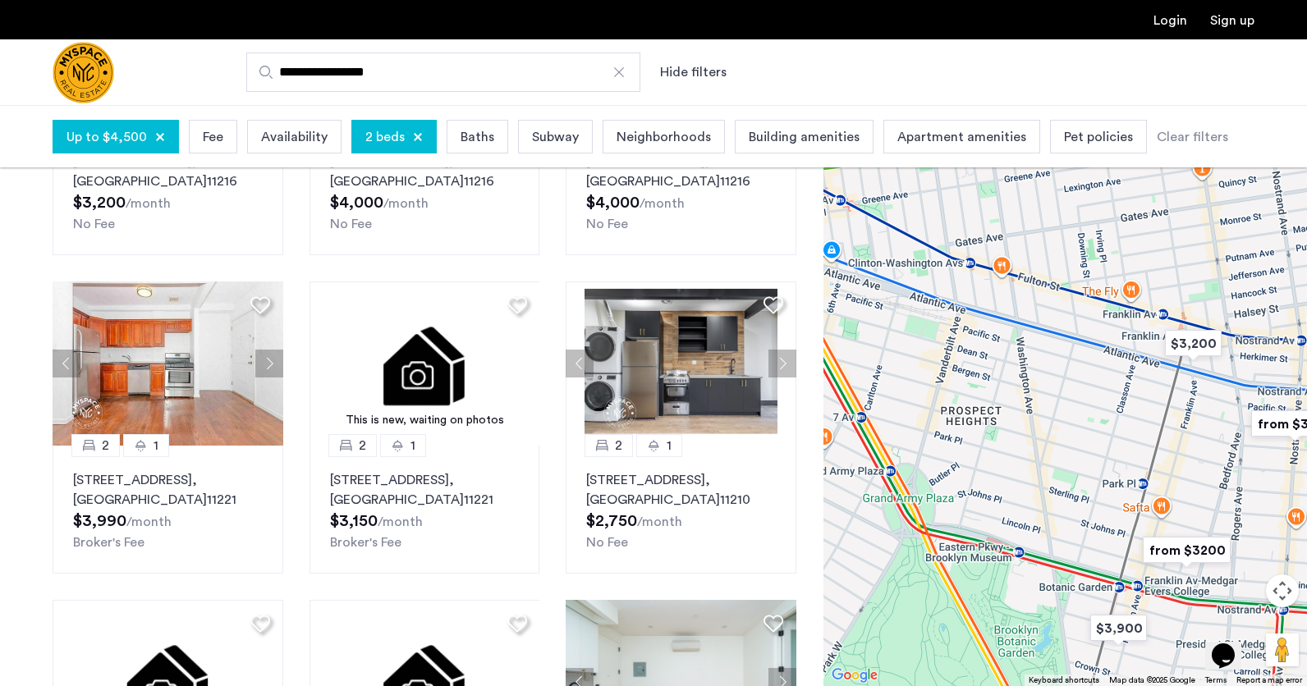
click at [1088, 497] on div at bounding box center [1065, 395] width 484 height 581
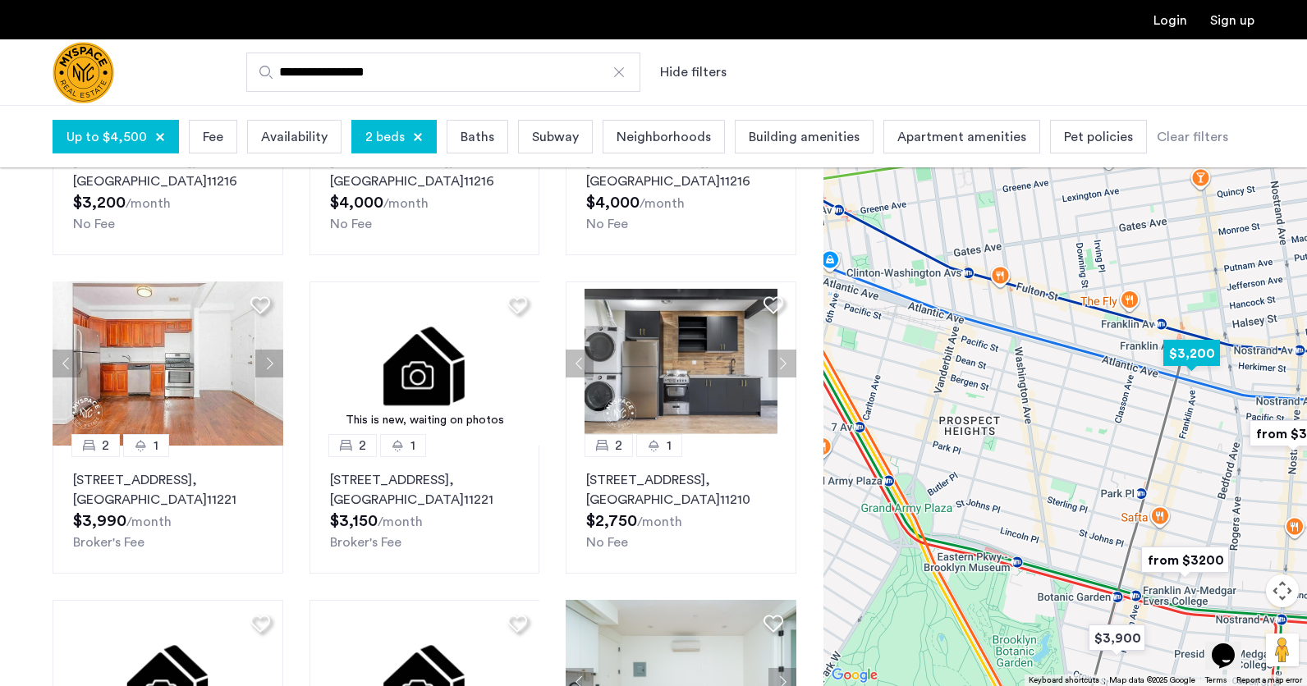
click at [1192, 349] on img "$3,200" at bounding box center [1192, 353] width 70 height 37
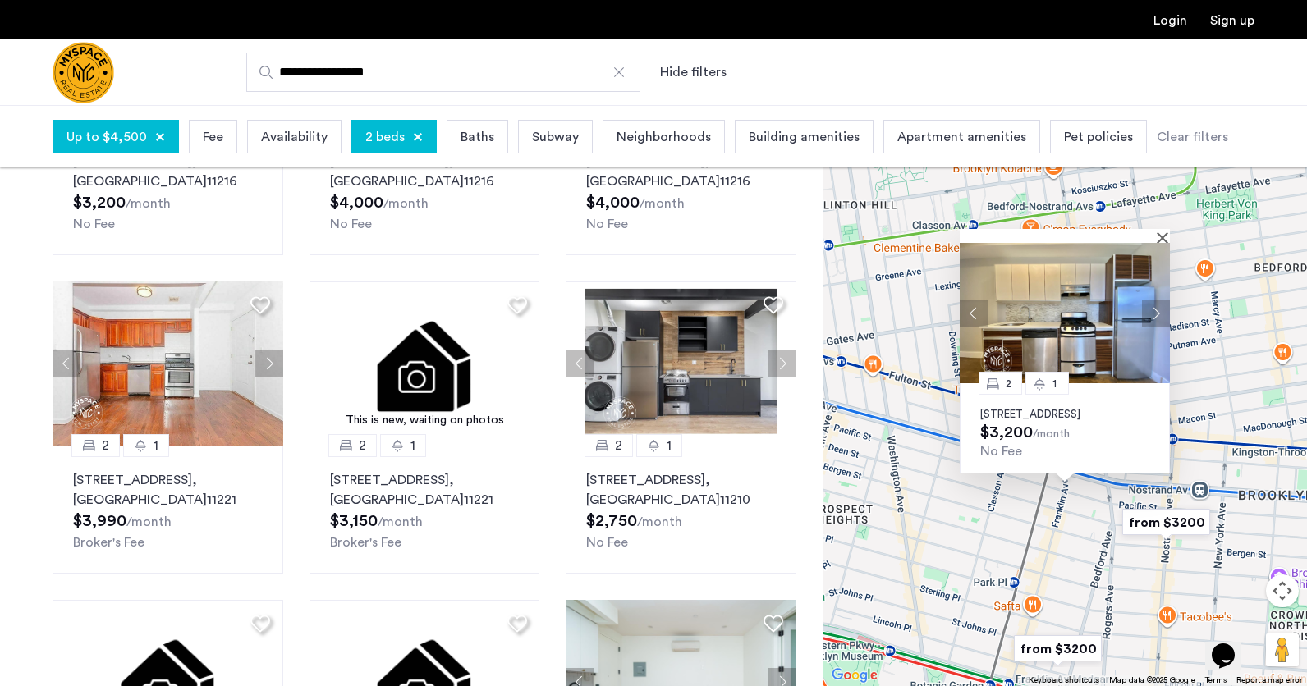
click at [924, 525] on div "2 1 557 Franklin Ave, Unit 3, Brooklyn, NY 11238 $3,200 /month No Fee" at bounding box center [1065, 395] width 484 height 581
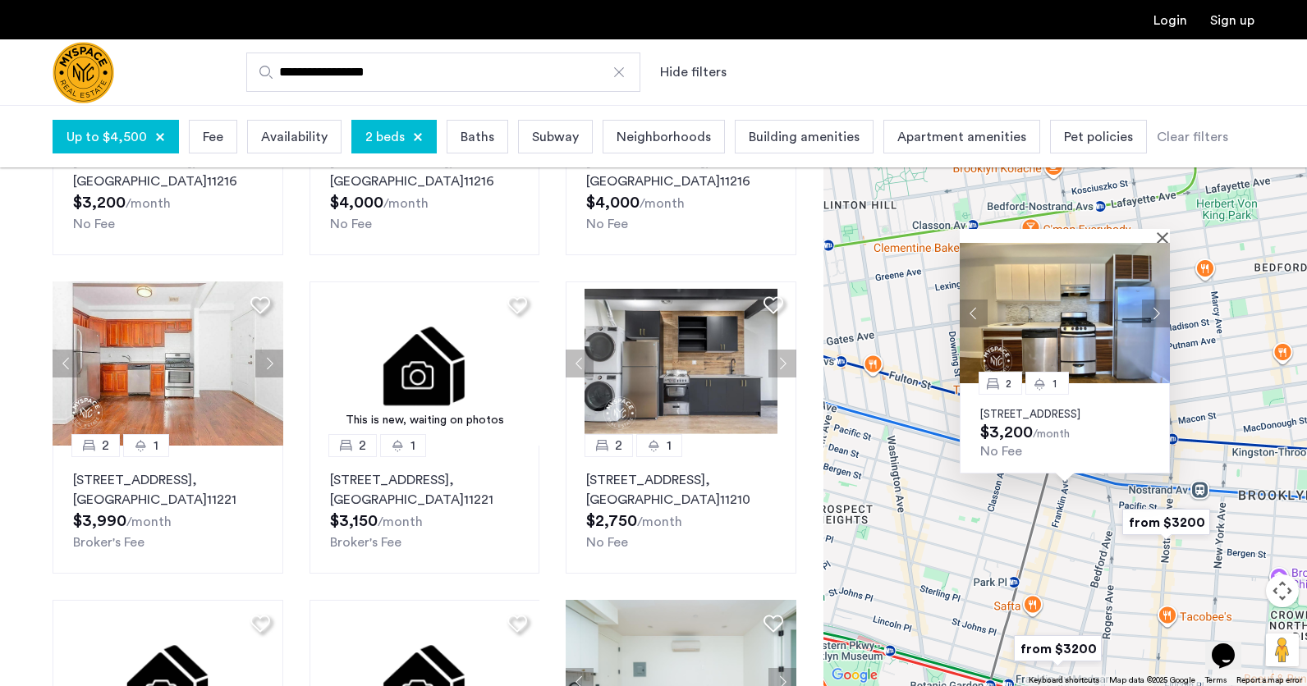
click at [1158, 229] on div at bounding box center [1059, 236] width 199 height 14
click at [1161, 232] on button "Close" at bounding box center [1165, 237] width 11 height 11
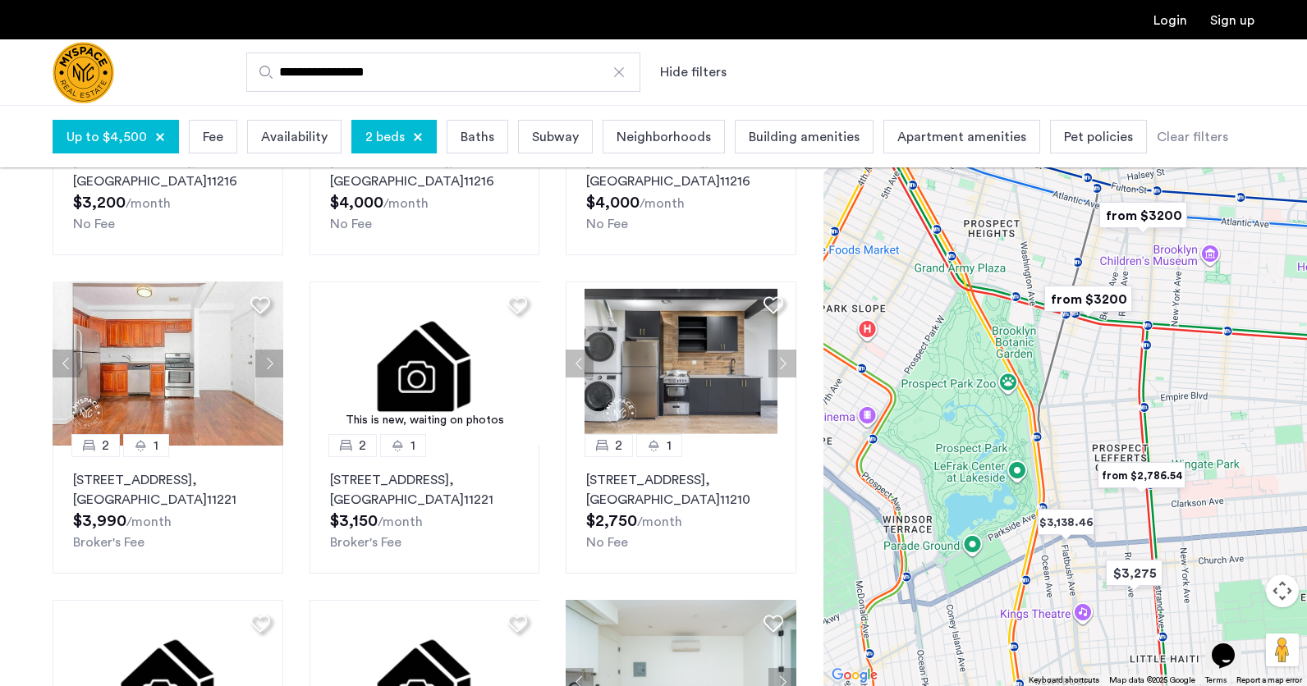
drag, startPoint x: 1060, startPoint y: 491, endPoint x: 1103, endPoint y: 370, distance: 128.3
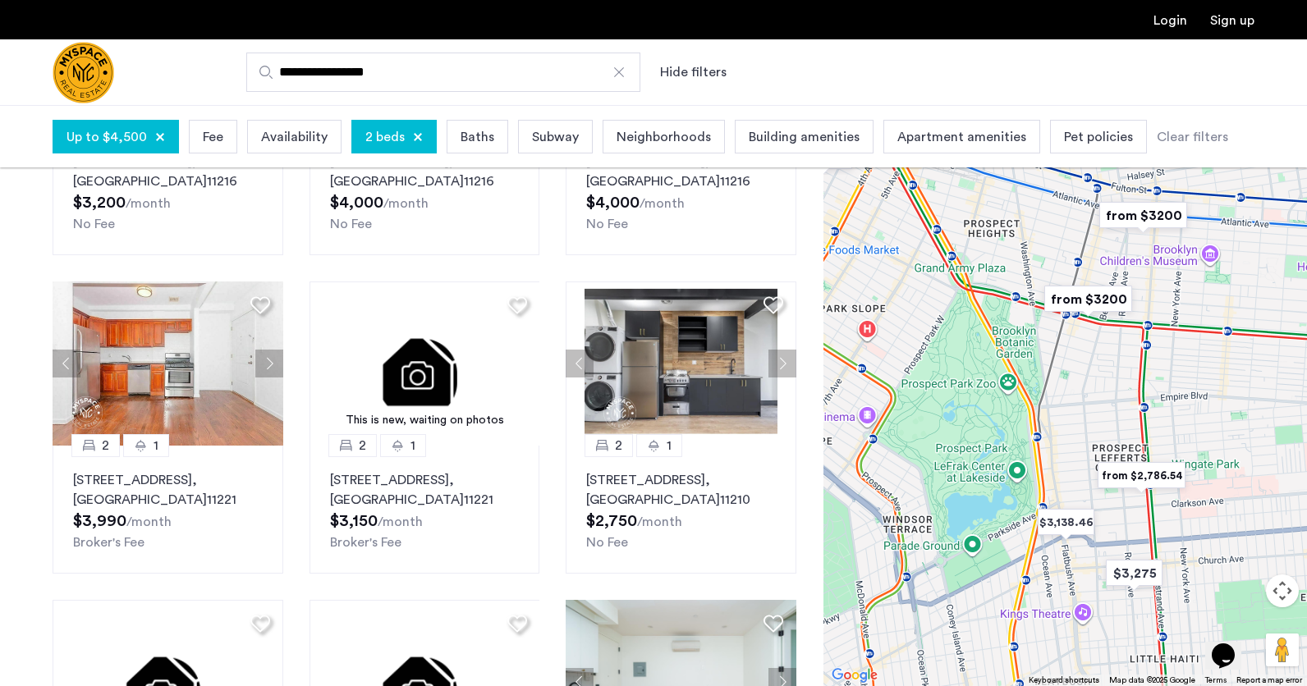
click at [1103, 369] on div at bounding box center [1065, 395] width 484 height 581
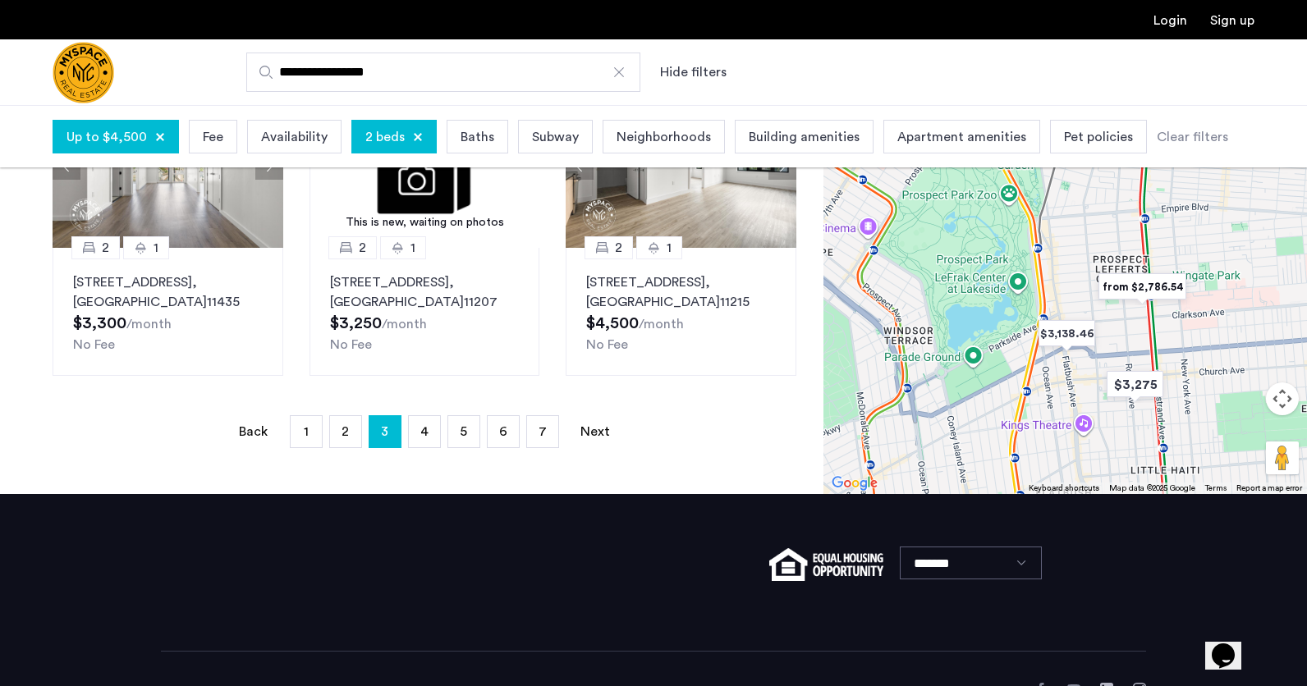
scroll to position [1138, 0]
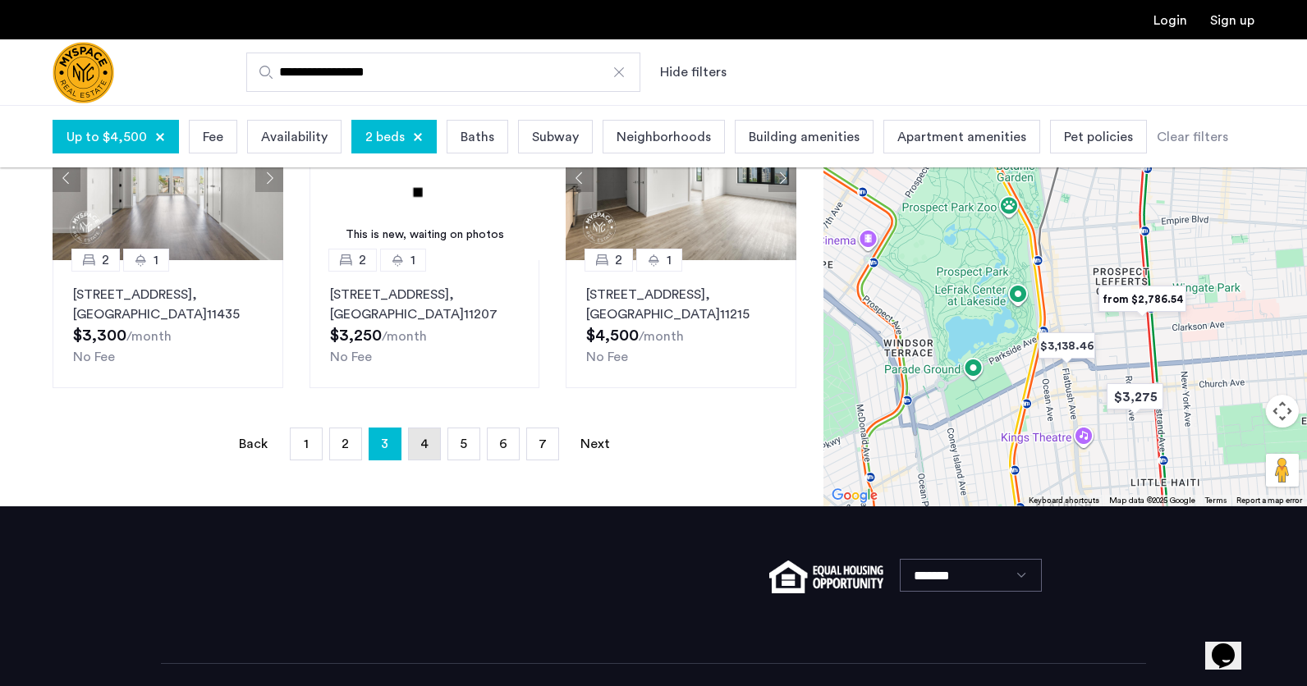
click at [428, 456] on link "page 4" at bounding box center [424, 444] width 31 height 31
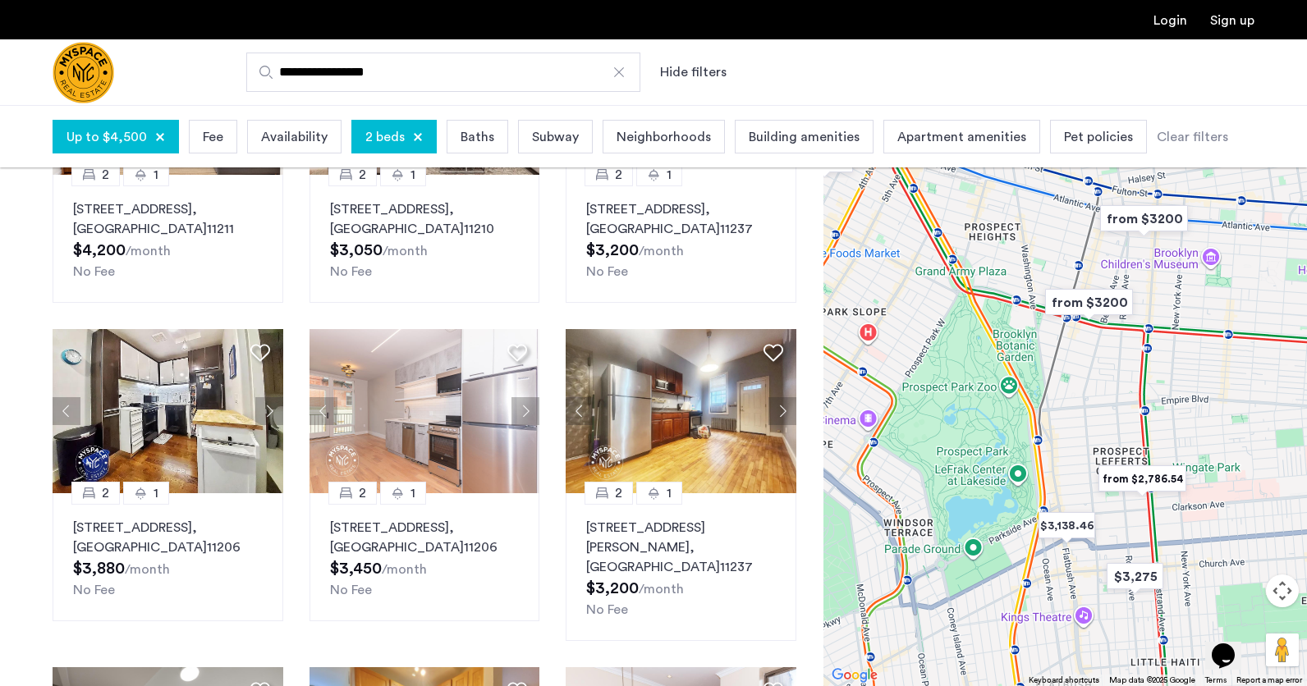
scroll to position [630, 0]
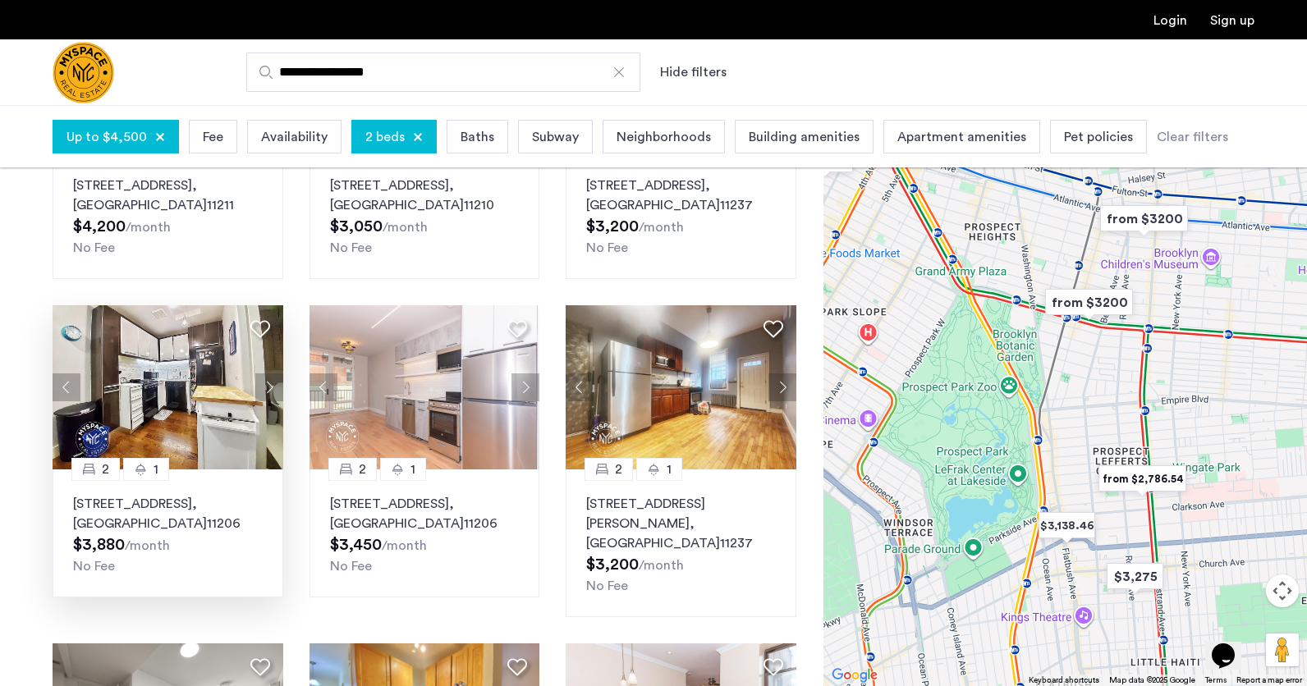
click at [261, 374] on button "Next apartment" at bounding box center [269, 388] width 28 height 28
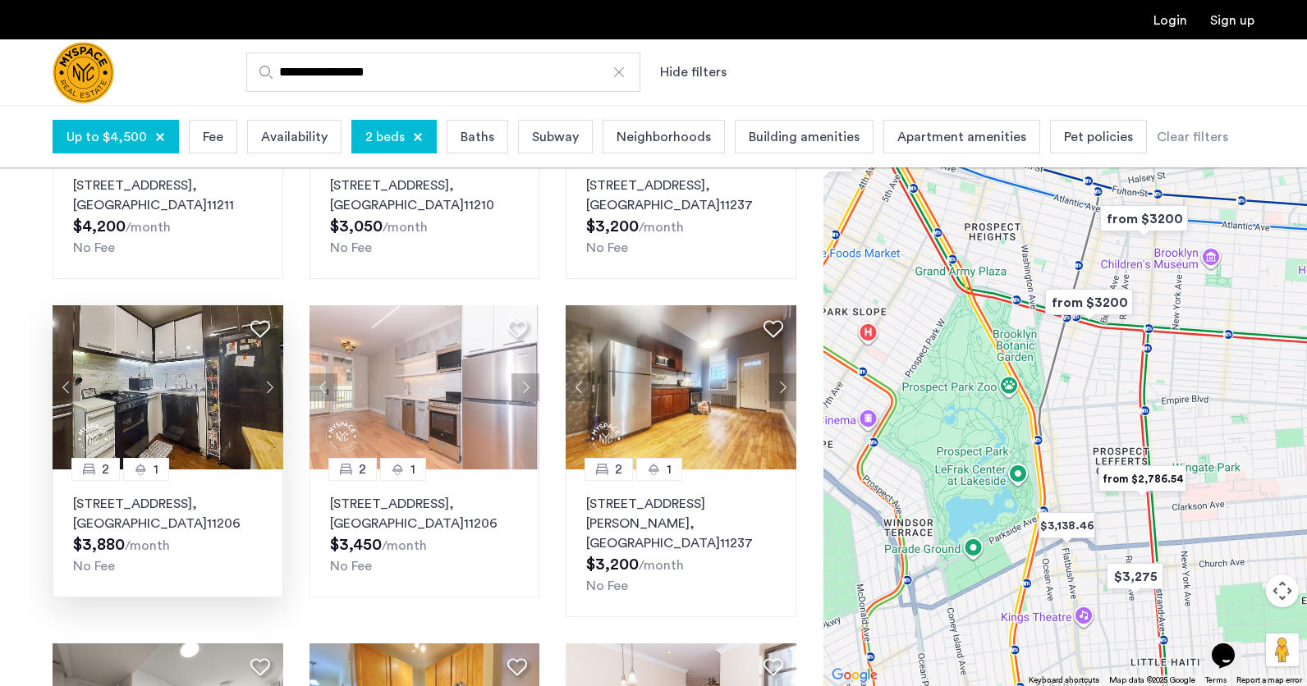
click at [261, 374] on button "Next apartment" at bounding box center [269, 388] width 28 height 28
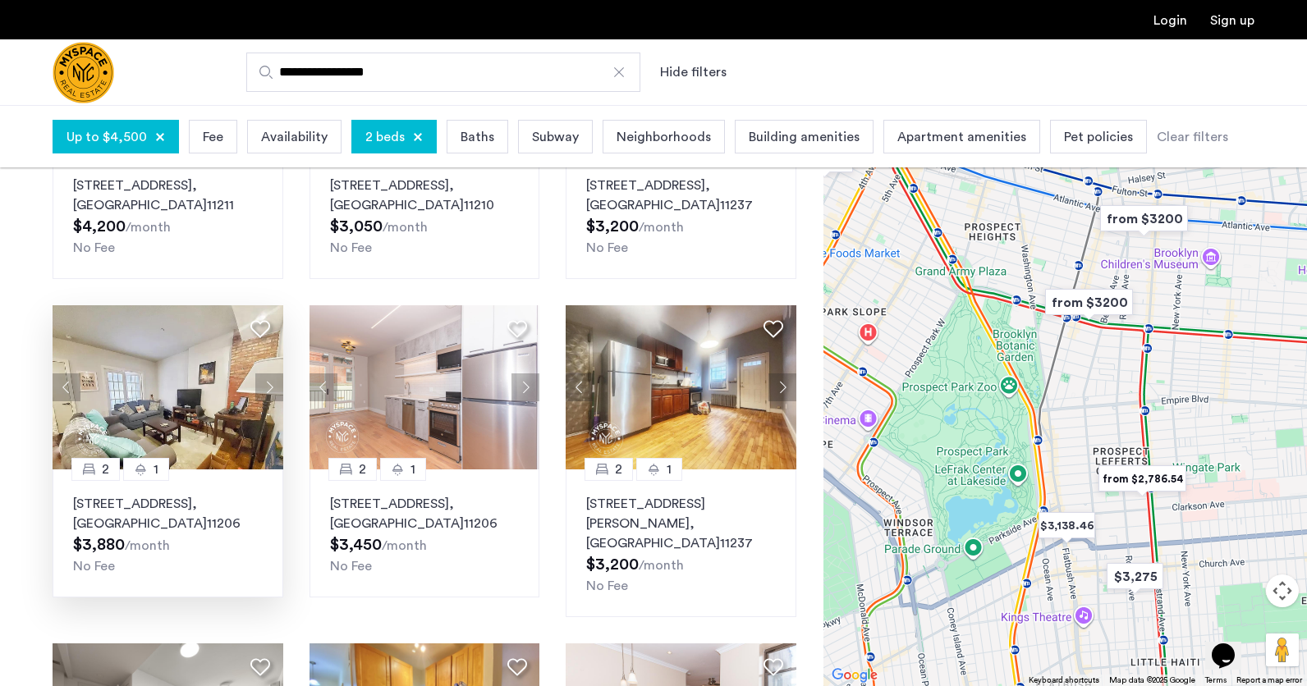
click at [261, 374] on button "Next apartment" at bounding box center [269, 388] width 28 height 28
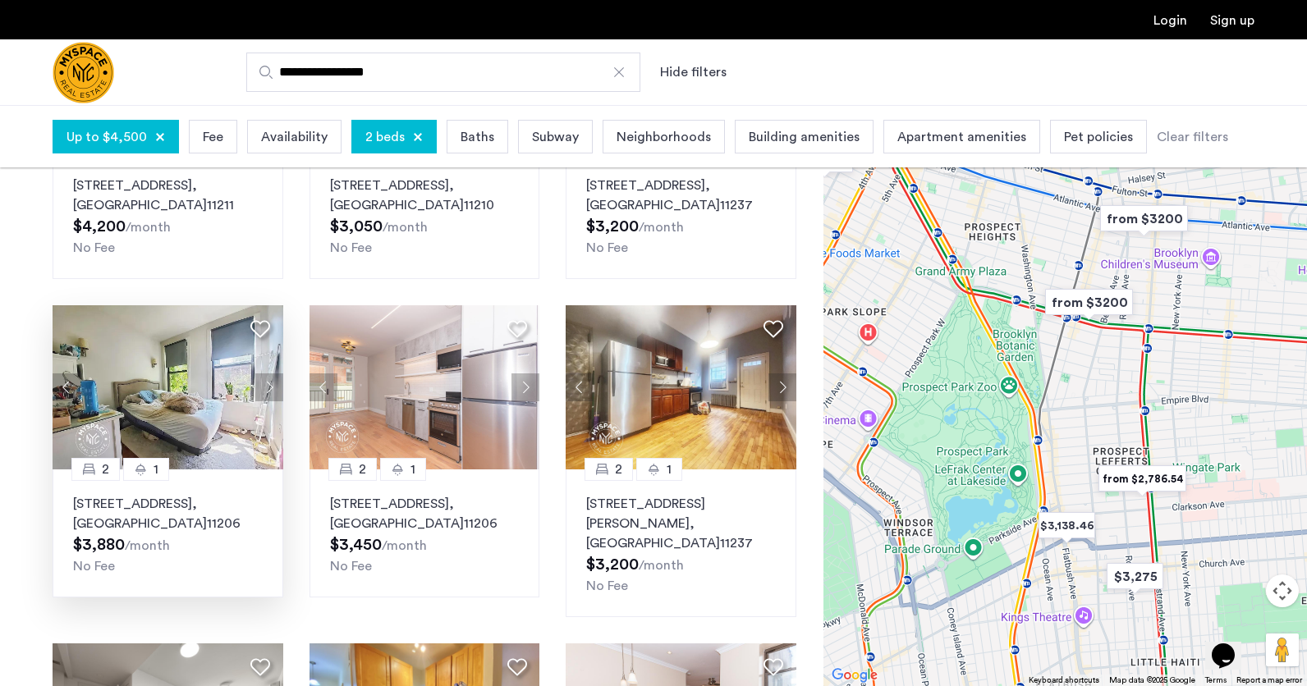
click at [261, 374] on button "Next apartment" at bounding box center [269, 388] width 28 height 28
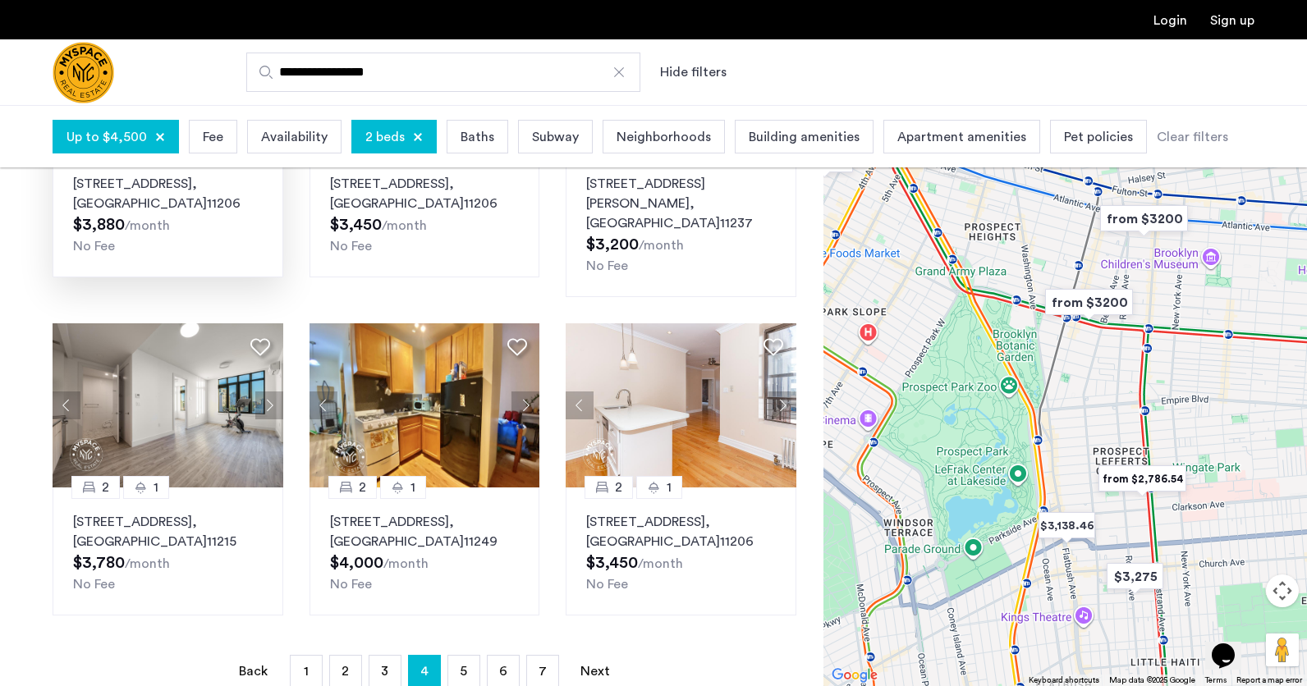
scroll to position [951, 0]
click at [456, 655] on link "page 5" at bounding box center [463, 670] width 31 height 31
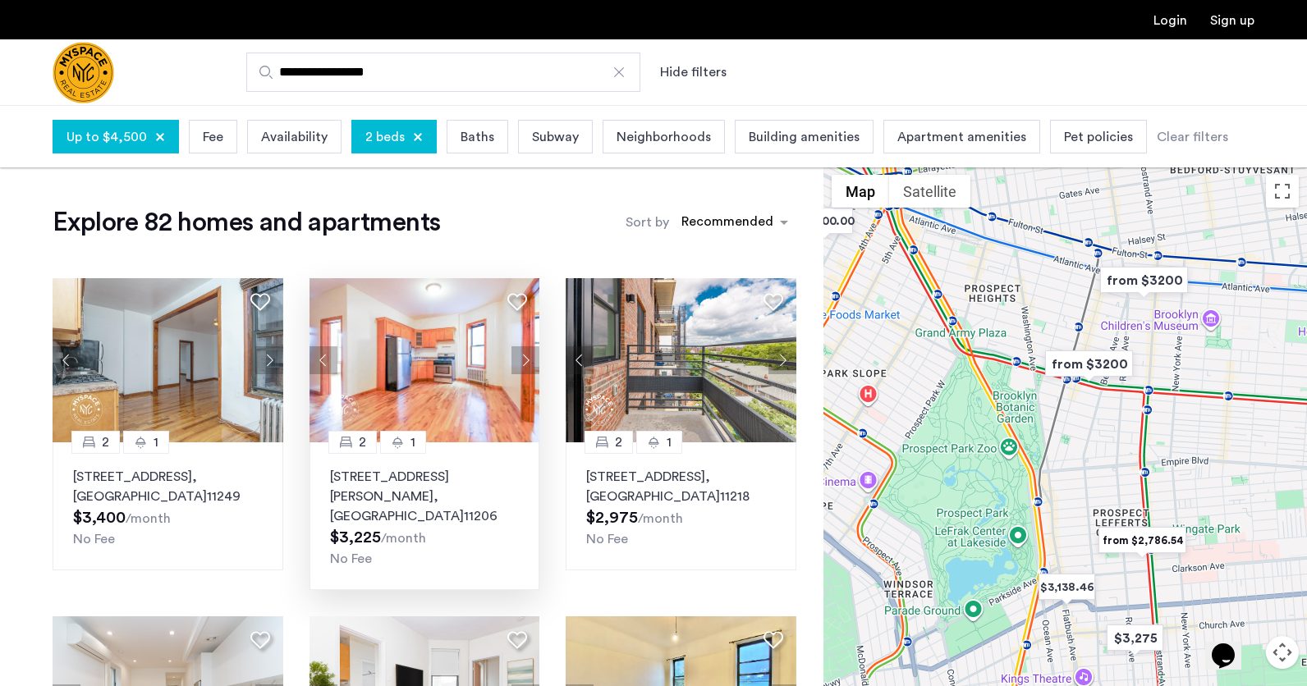
click at [524, 352] on button "Next apartment" at bounding box center [525, 360] width 28 height 28
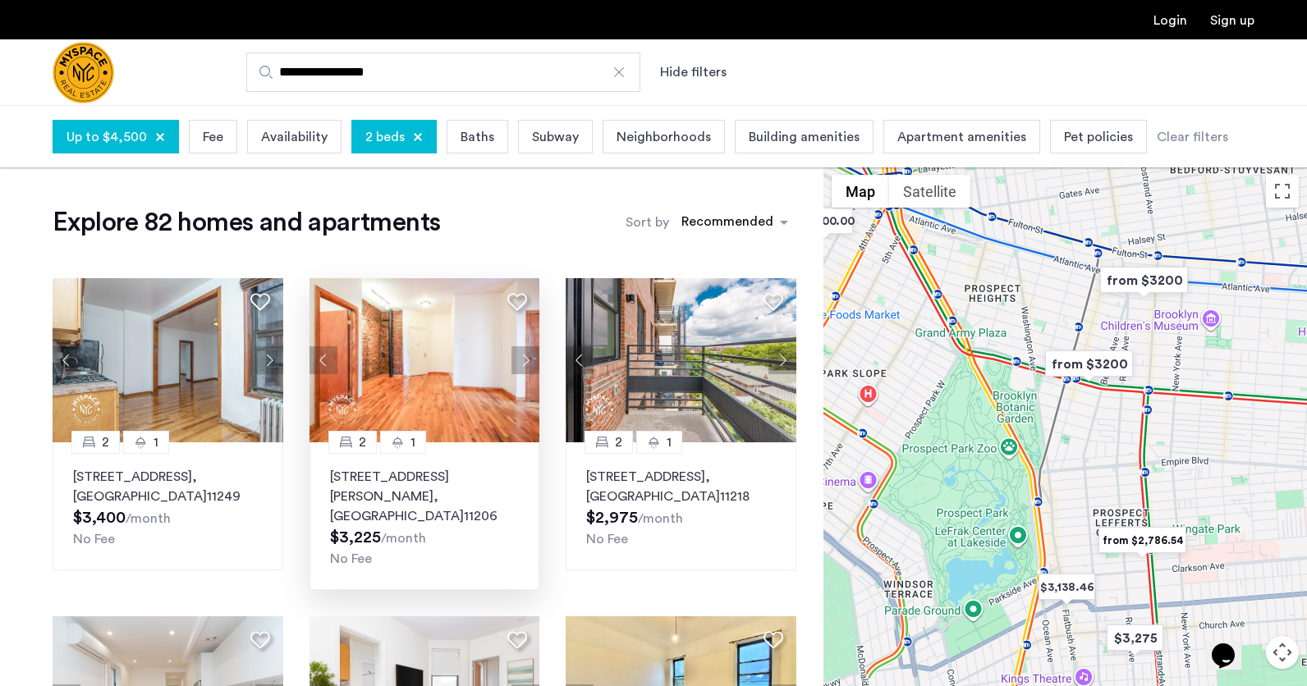
click at [524, 352] on button "Next apartment" at bounding box center [525, 360] width 28 height 28
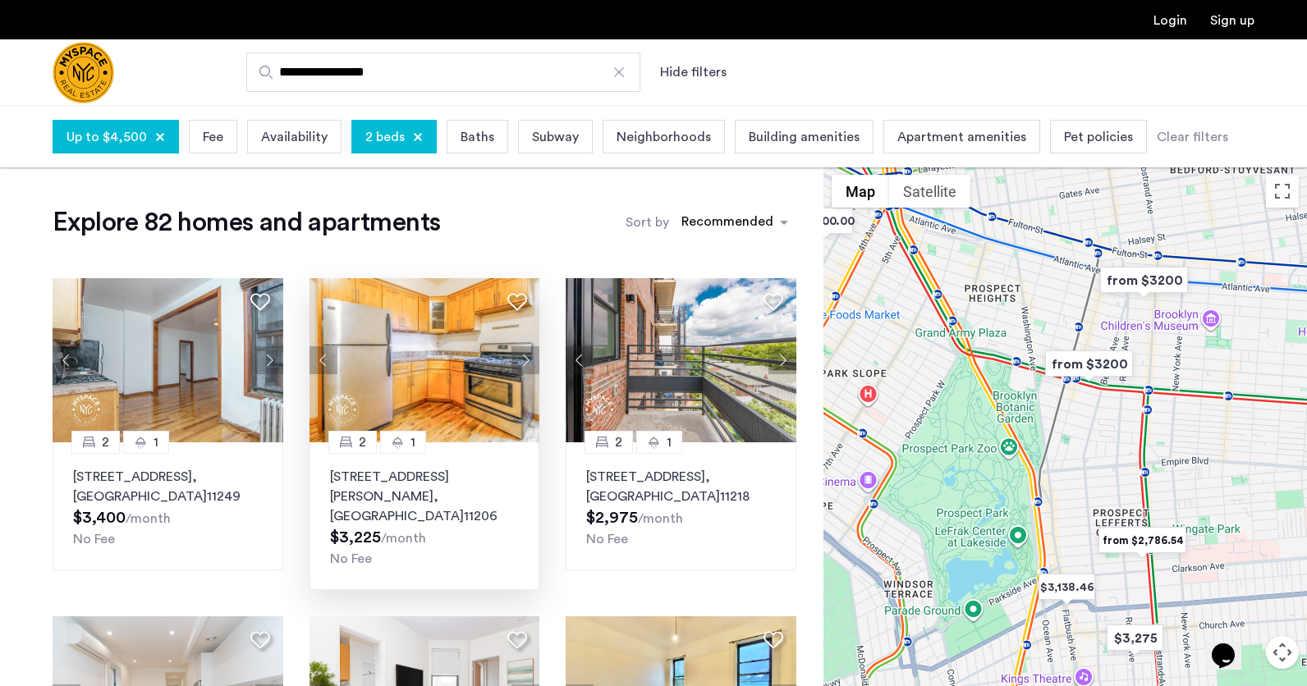
click at [524, 352] on button "Next apartment" at bounding box center [525, 360] width 28 height 28
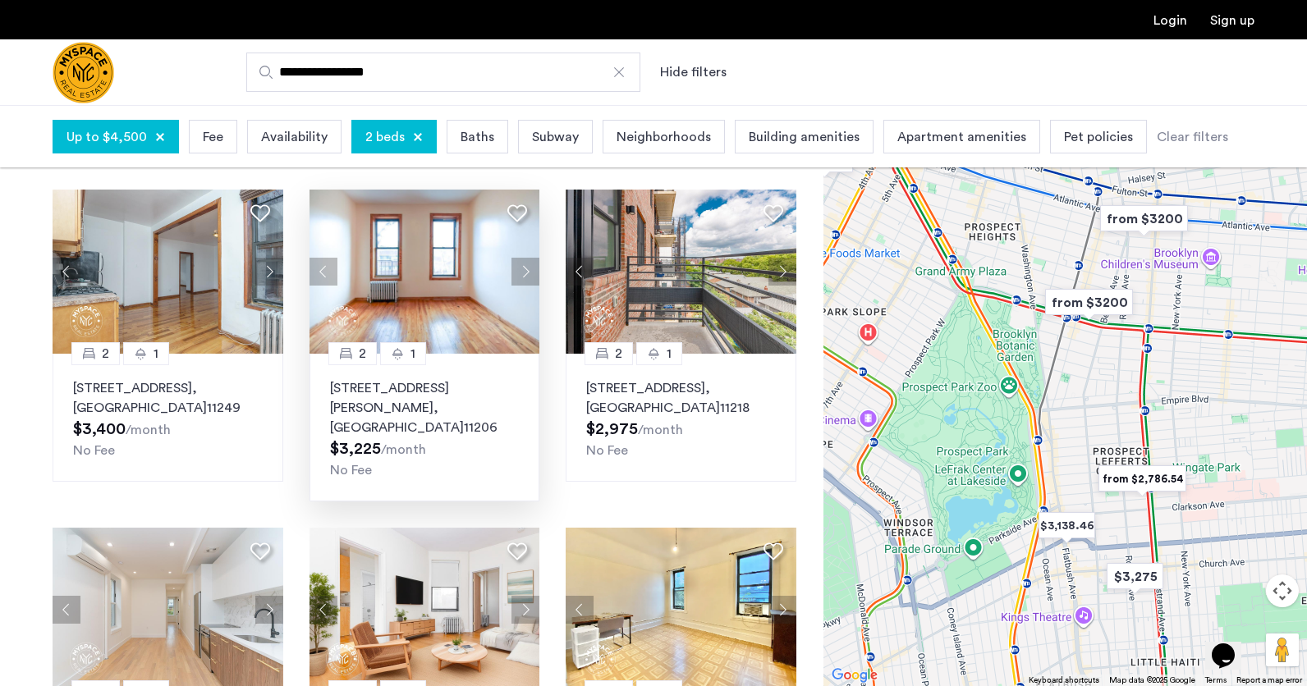
scroll to position [8, 0]
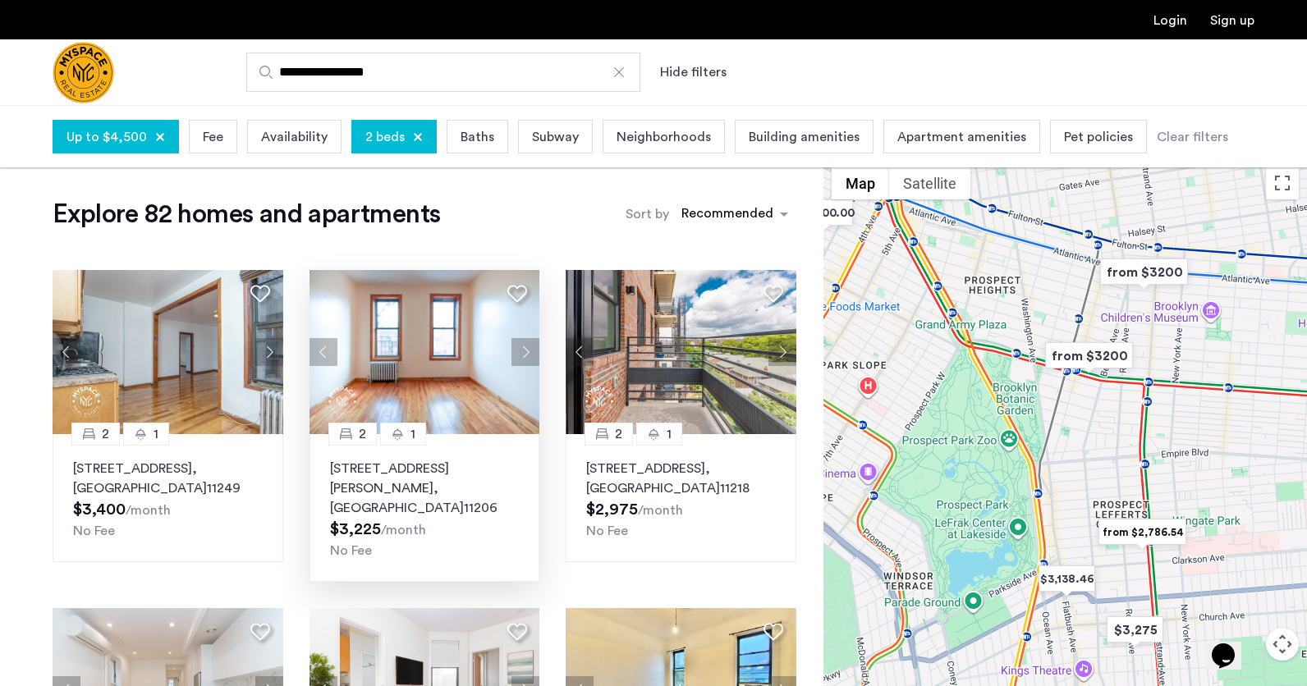
click at [394, 365] on img at bounding box center [425, 352] width 231 height 164
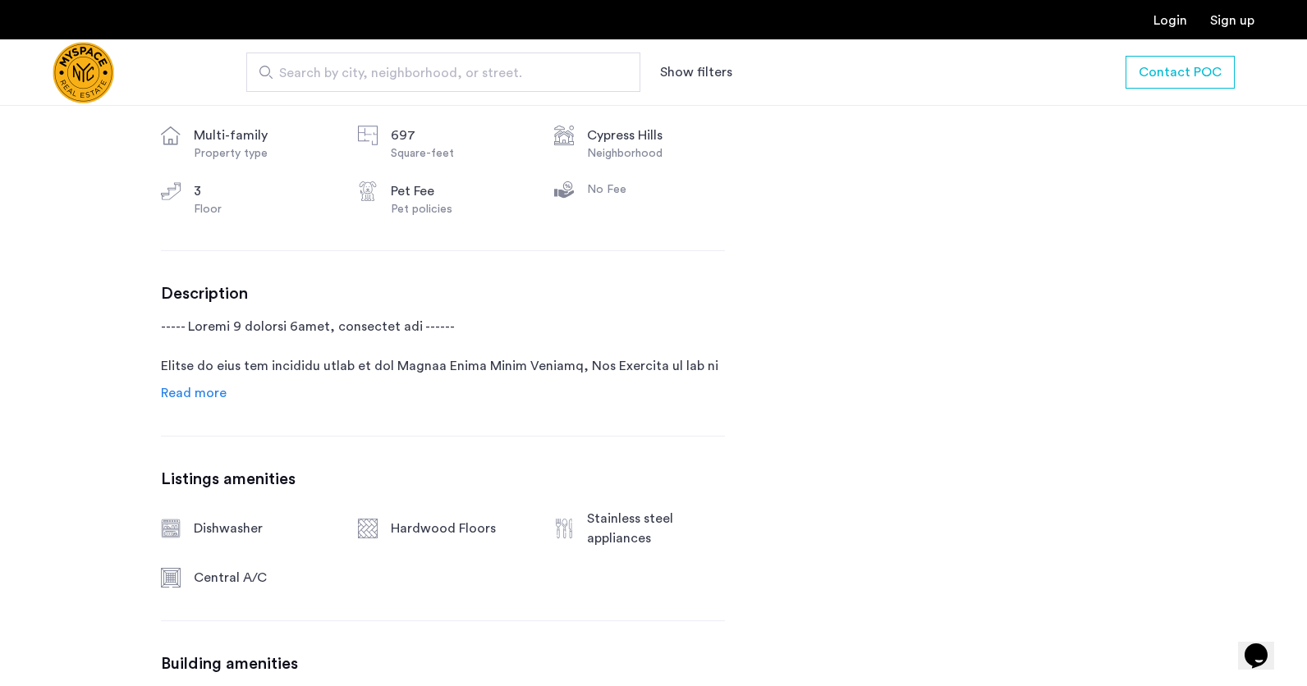
scroll to position [733, 0]
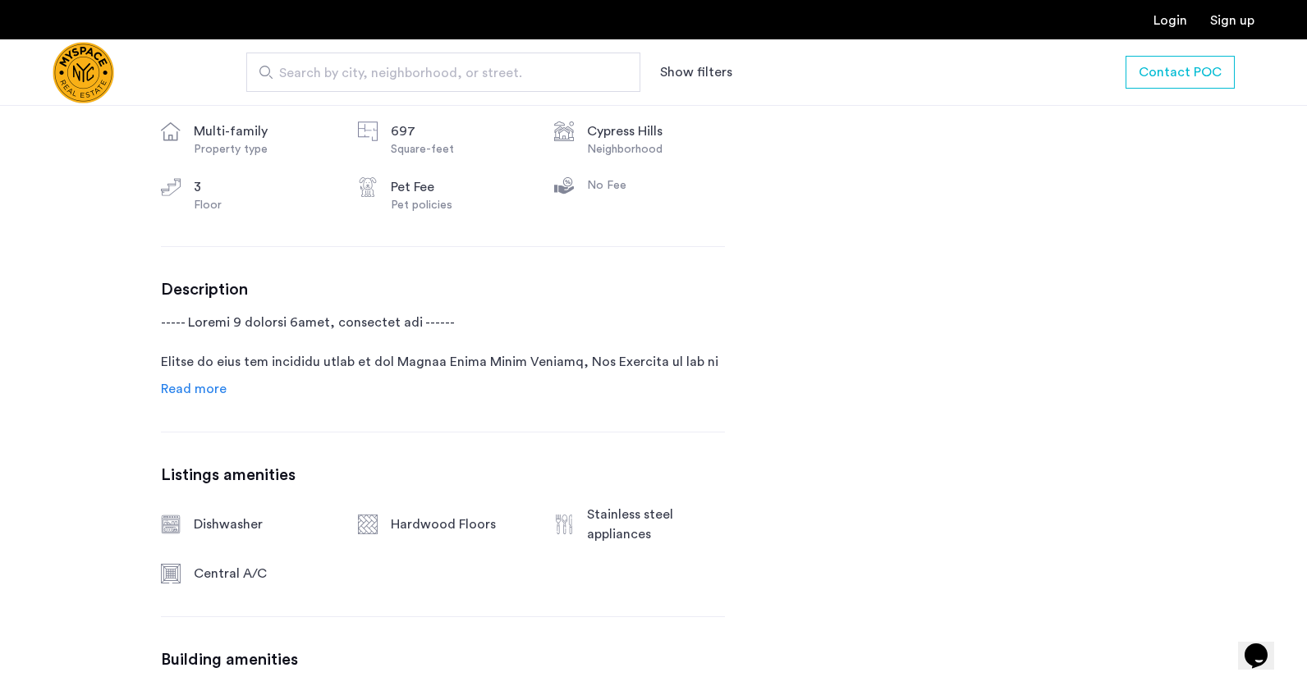
click at [214, 380] on link "Read more" at bounding box center [194, 389] width 66 height 20
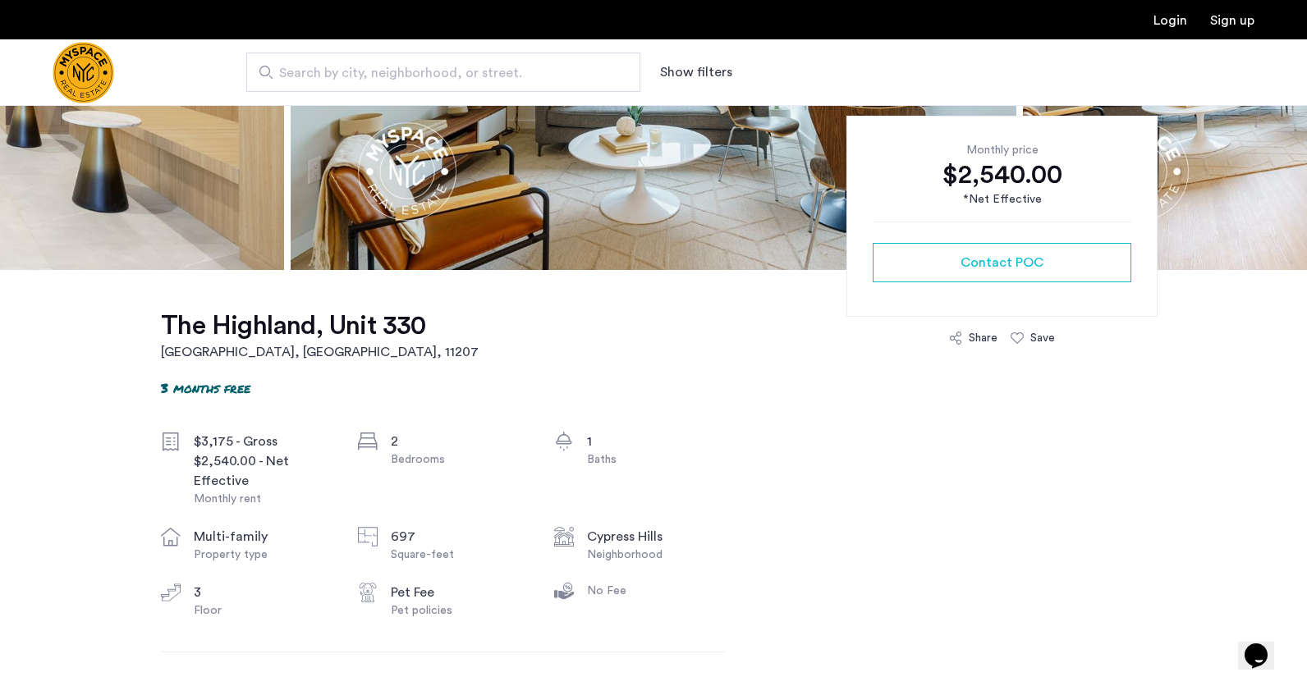
scroll to position [262, 0]
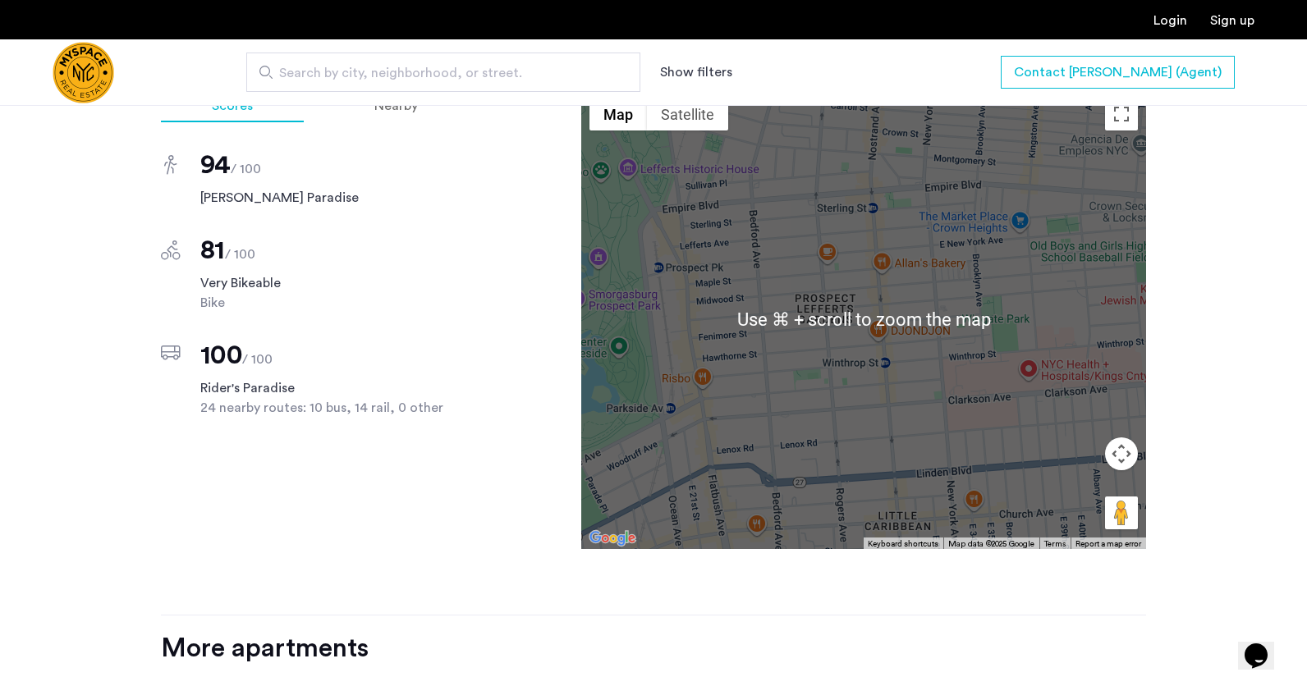
scroll to position [1536, 0]
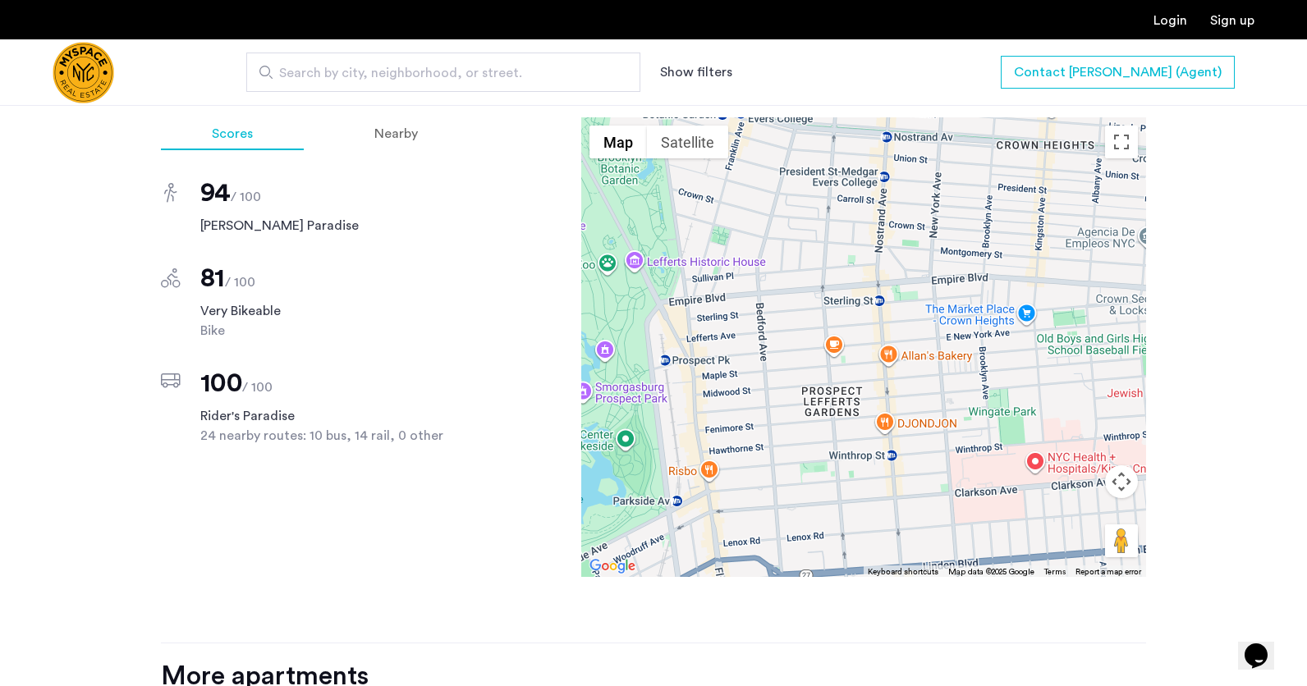
drag, startPoint x: 731, startPoint y: 282, endPoint x: 734, endPoint y: 293, distance: 11.8
click at [734, 295] on div at bounding box center [863, 347] width 565 height 460
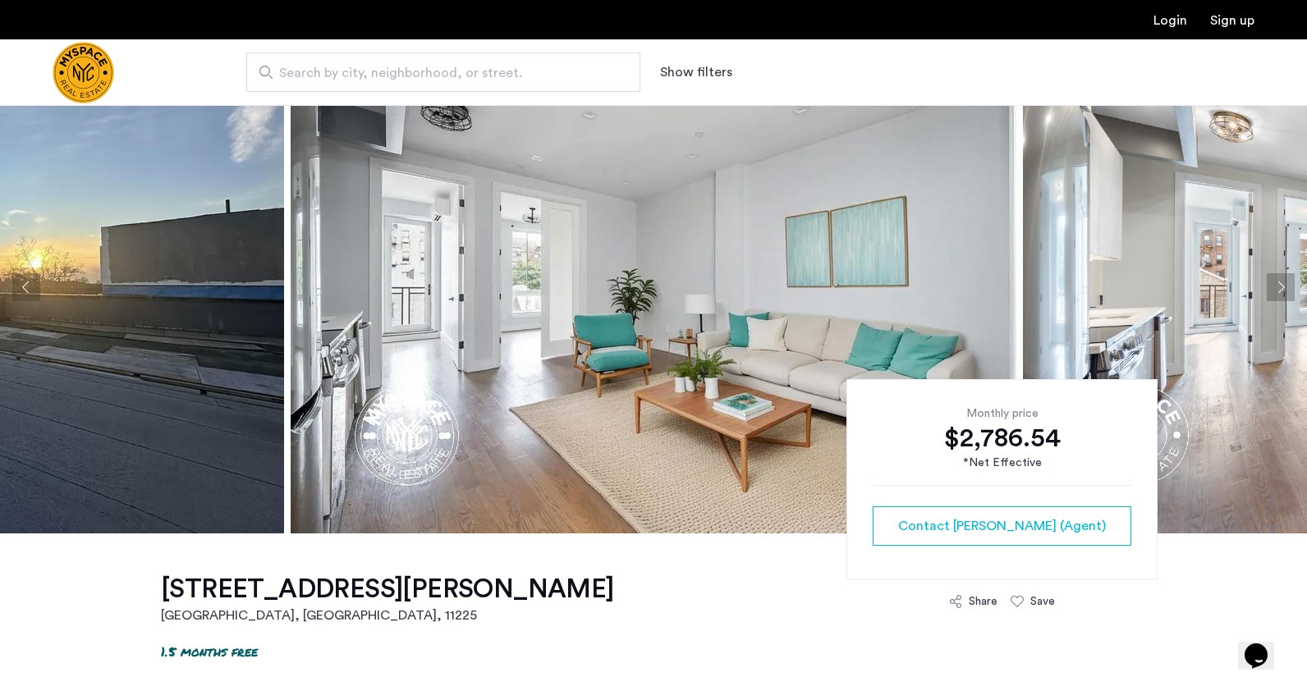
scroll to position [98, 0]
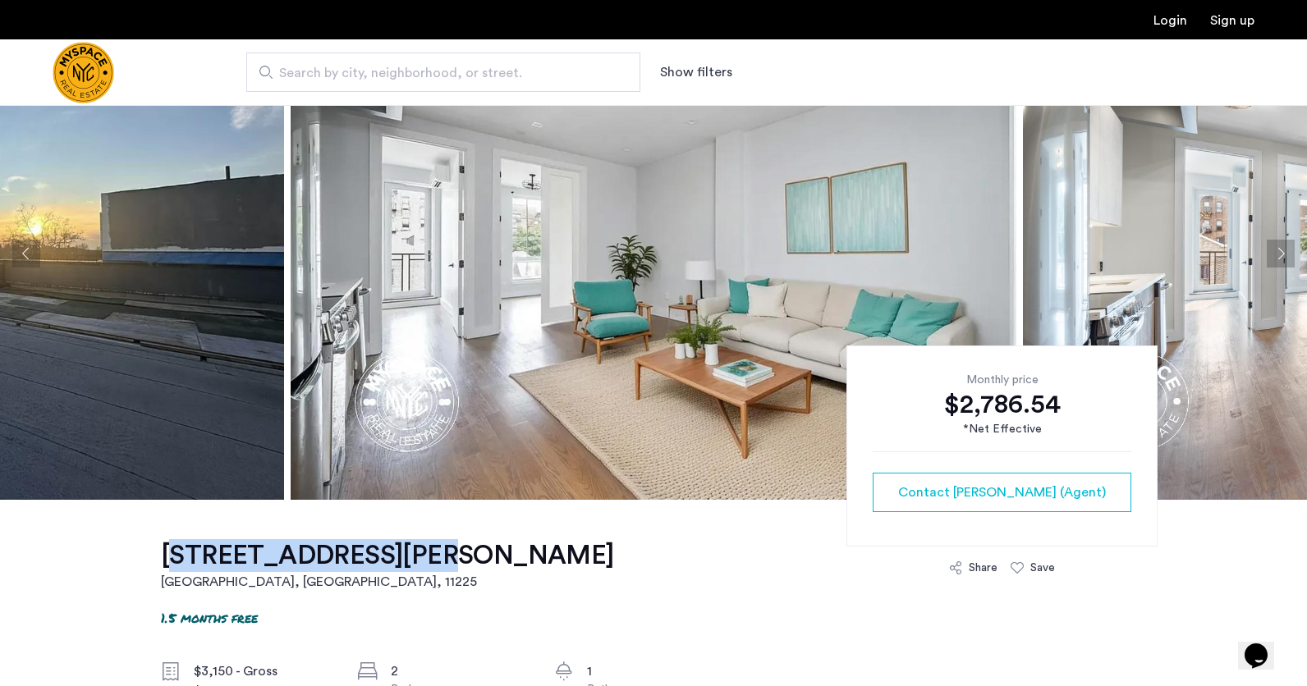
drag, startPoint x: 157, startPoint y: 554, endPoint x: 389, endPoint y: 558, distance: 232.4
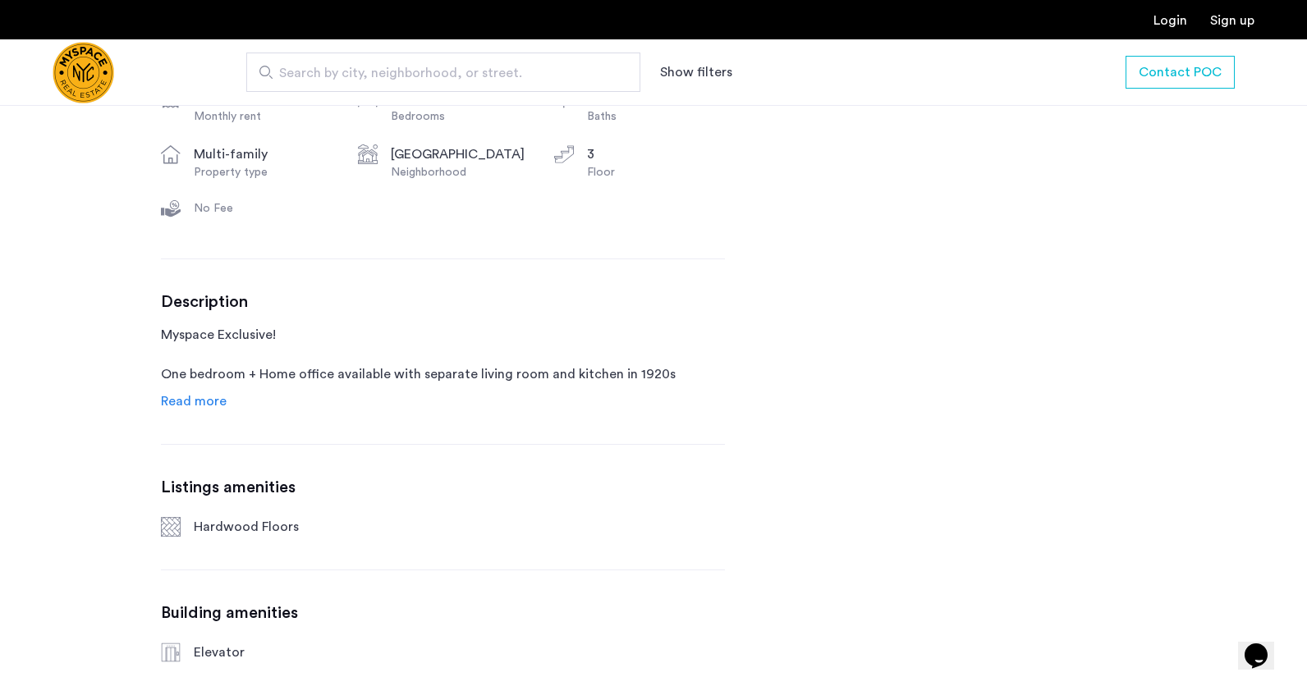
scroll to position [638, 0]
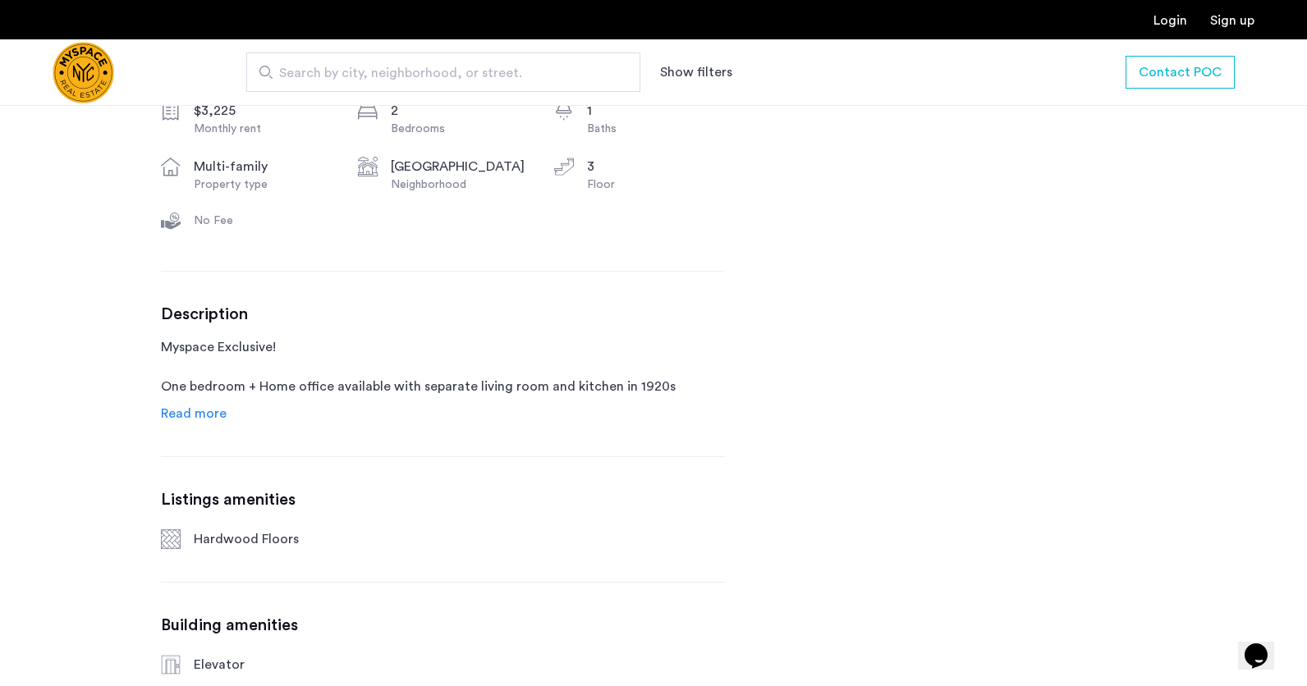
click at [198, 407] on span "Read more" at bounding box center [194, 413] width 66 height 13
